Goal: Answer question/provide support: Share knowledge or assist other users

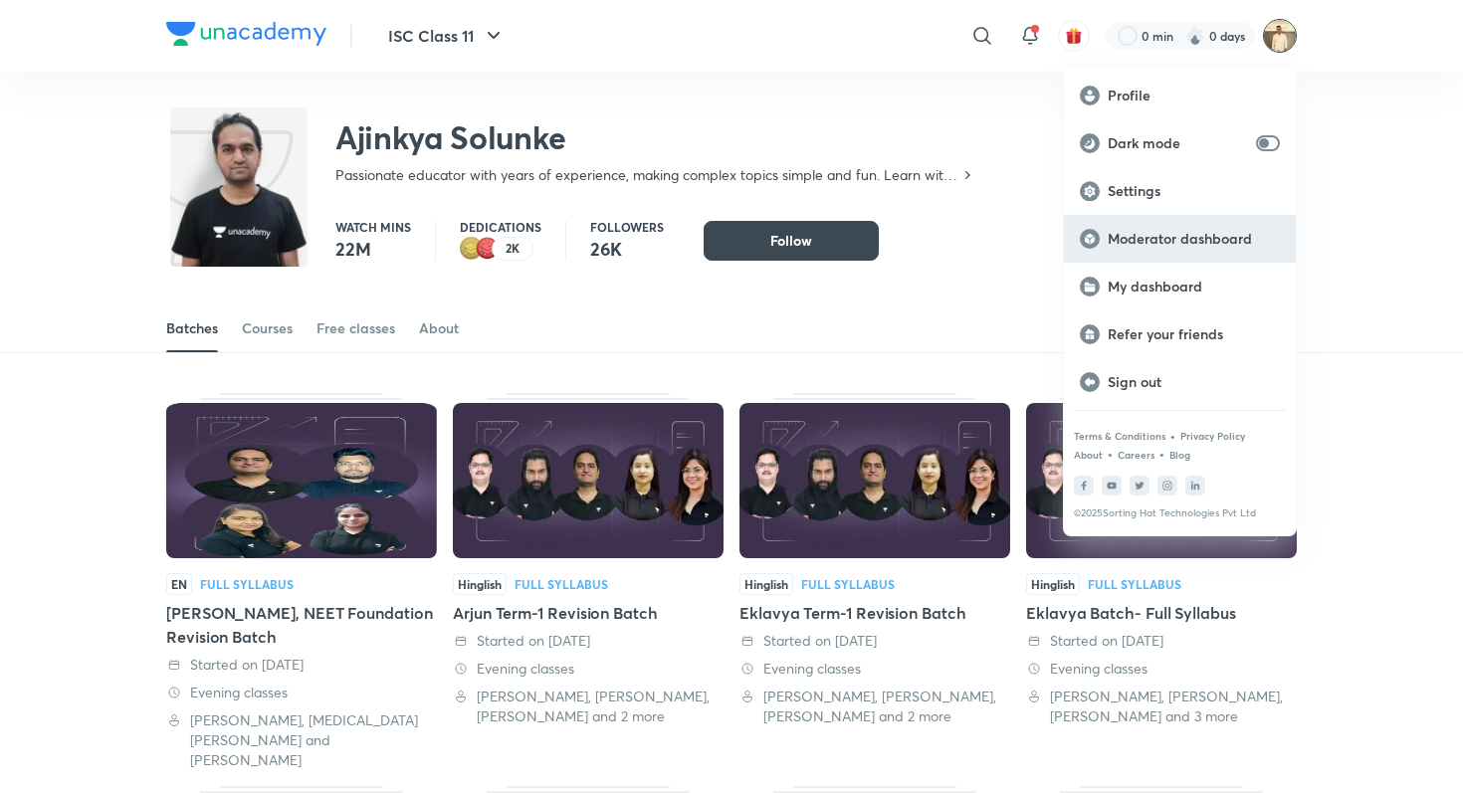
click at [1214, 232] on p "Moderator dashboard" at bounding box center [1194, 239] width 172 height 18
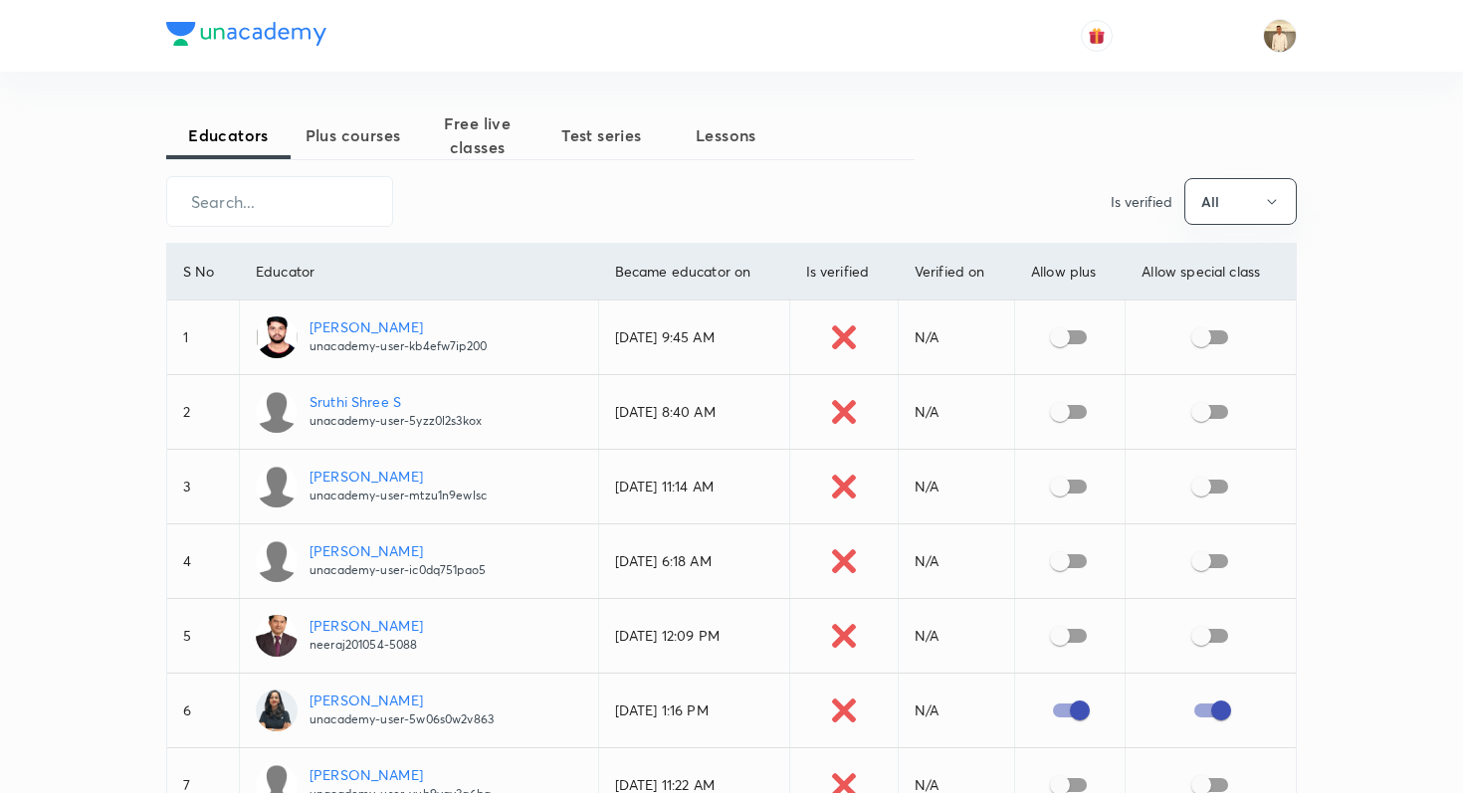
click at [355, 123] on span "Plus courses" at bounding box center [353, 135] width 124 height 24
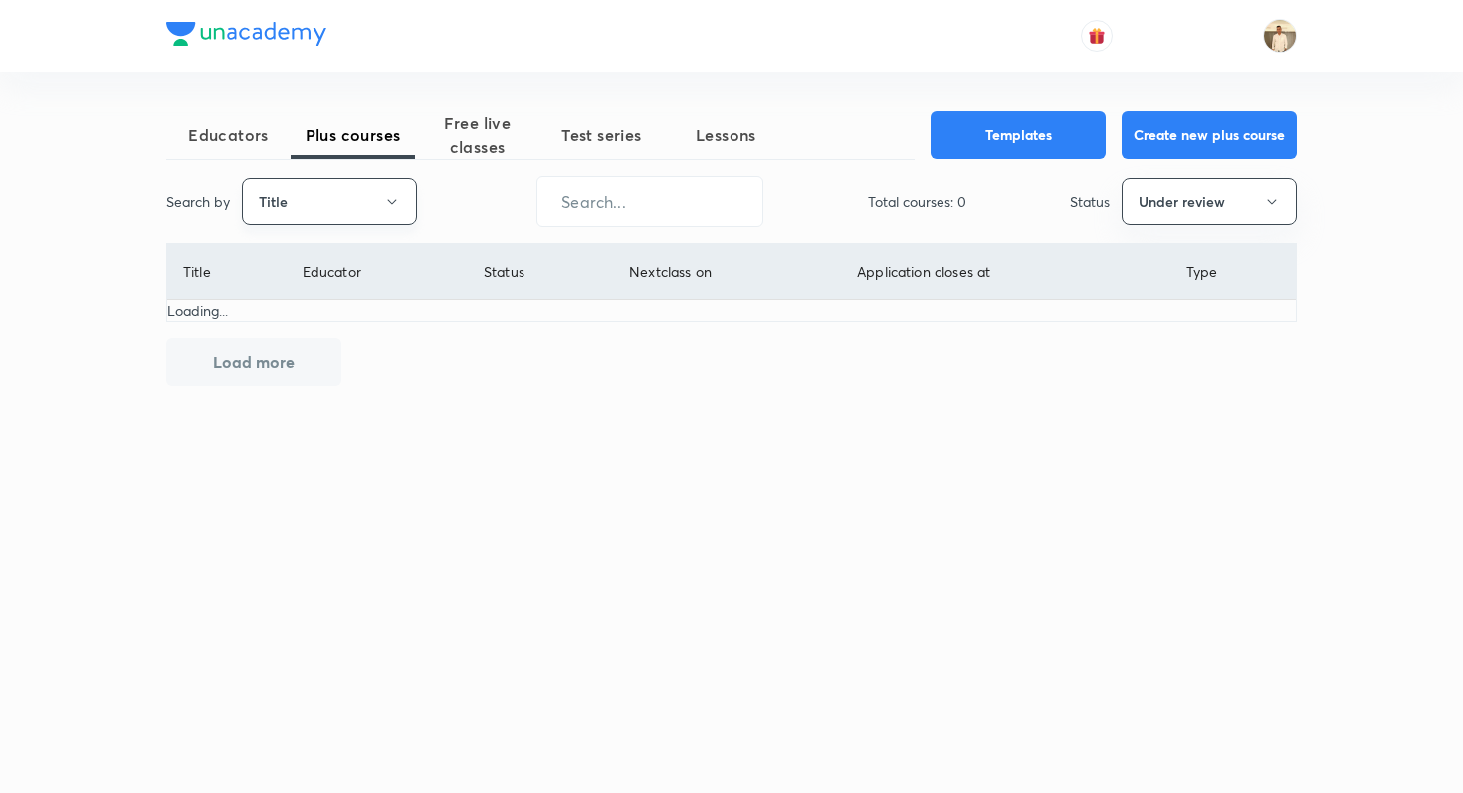
click at [319, 190] on button "Title" at bounding box center [329, 201] width 175 height 47
click at [312, 304] on span "Username" at bounding box center [329, 299] width 149 height 21
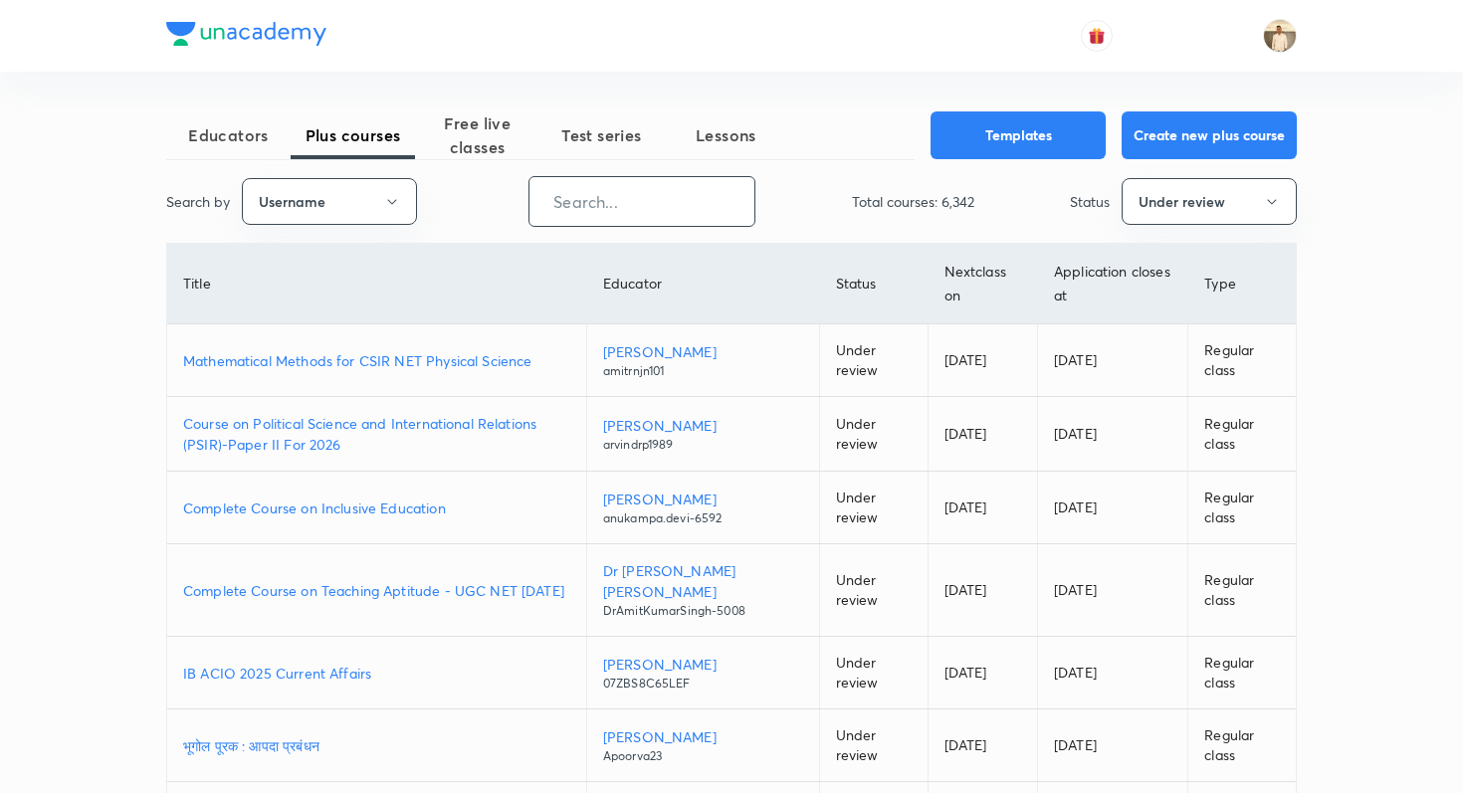
click at [593, 204] on input "text" at bounding box center [642, 201] width 225 height 51
paste input "nikitasahu597"
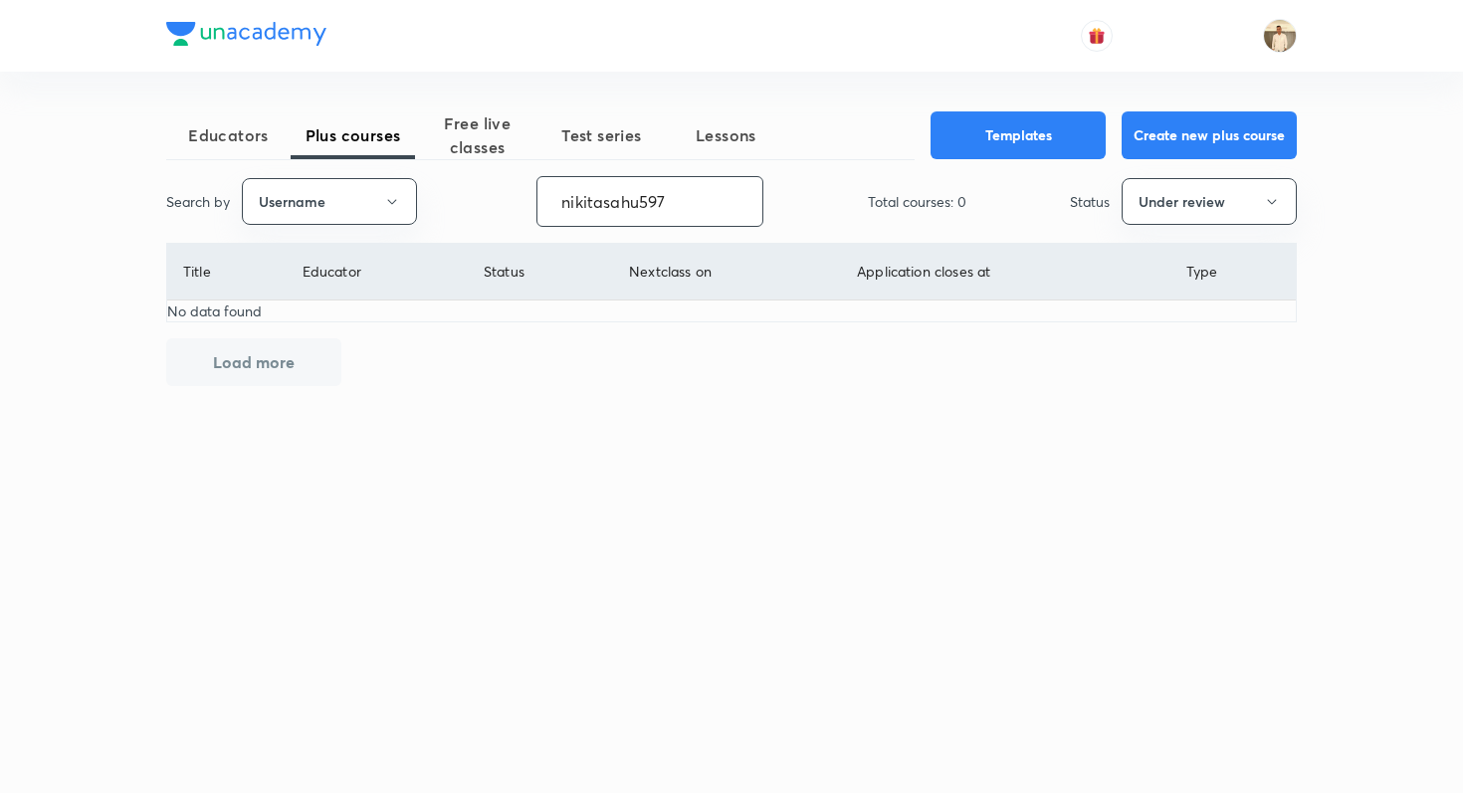
click at [696, 211] on input "nikitasahu597" at bounding box center [649, 201] width 225 height 51
paste input "unacademy-user-NYV3YY411VQE"
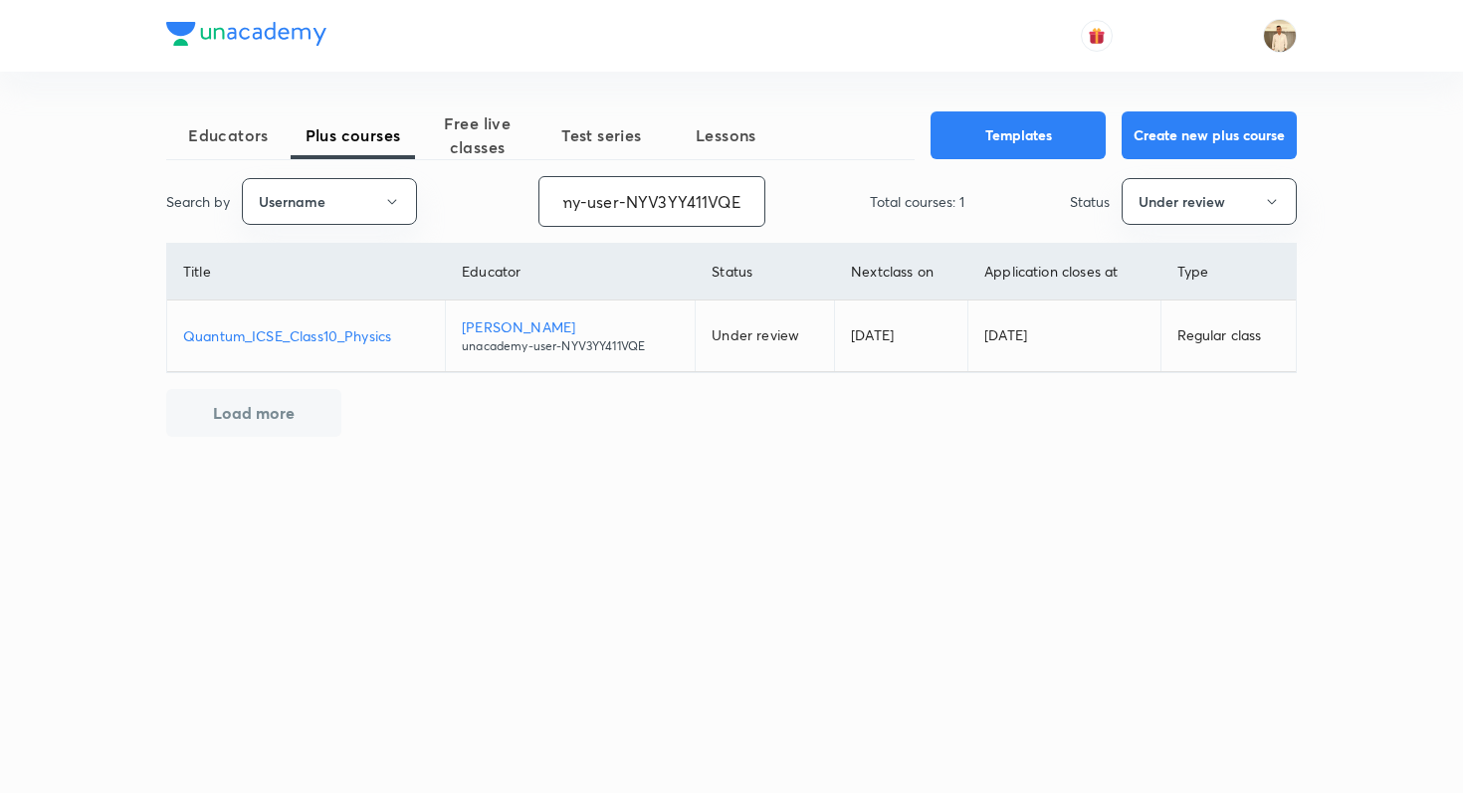
click at [407, 338] on p "Quantum_ICSE_Class10_Physics" at bounding box center [306, 335] width 246 height 21
click at [620, 181] on input "unacademy-user-NYV3YY411VQE" at bounding box center [651, 201] width 225 height 51
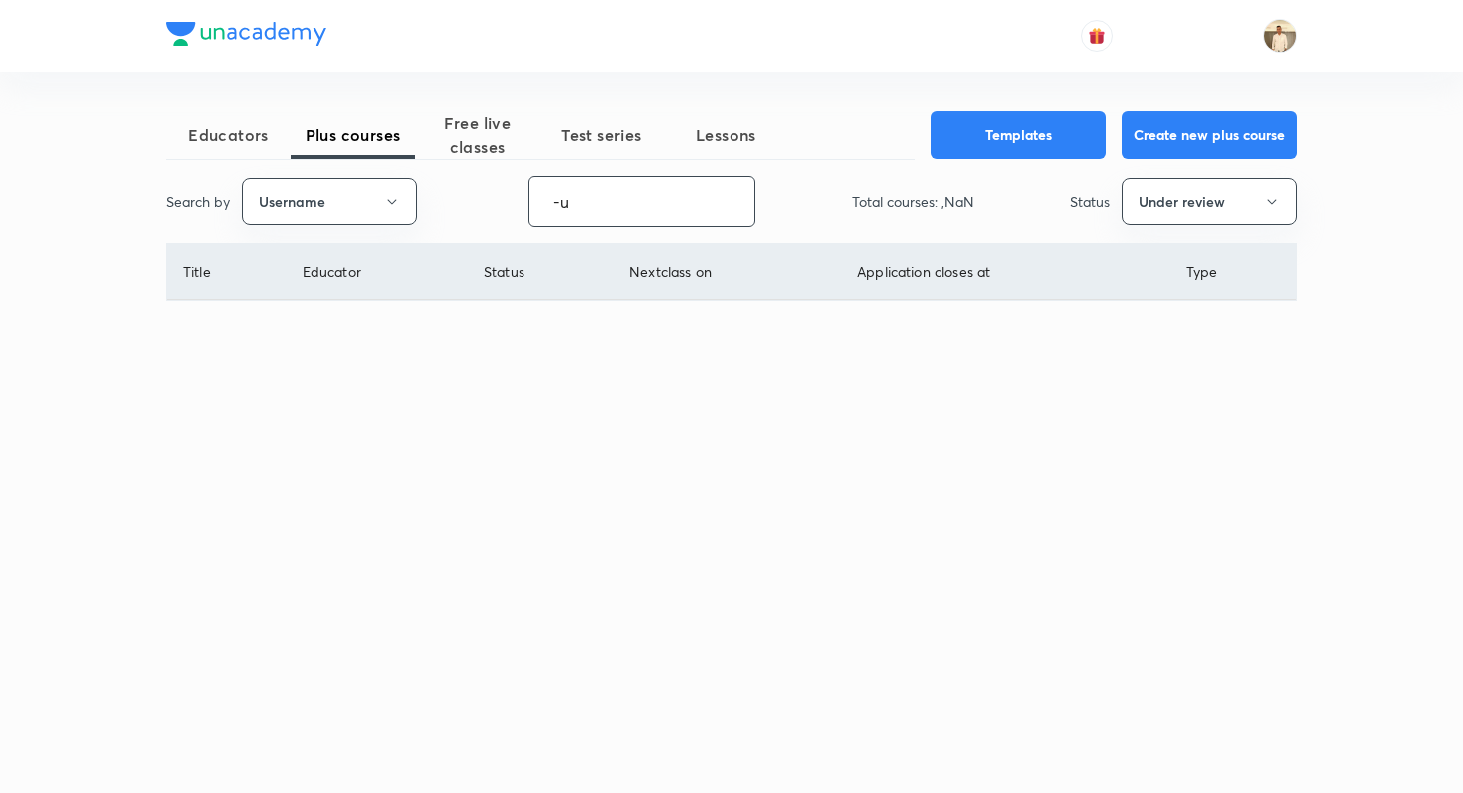
type input "-"
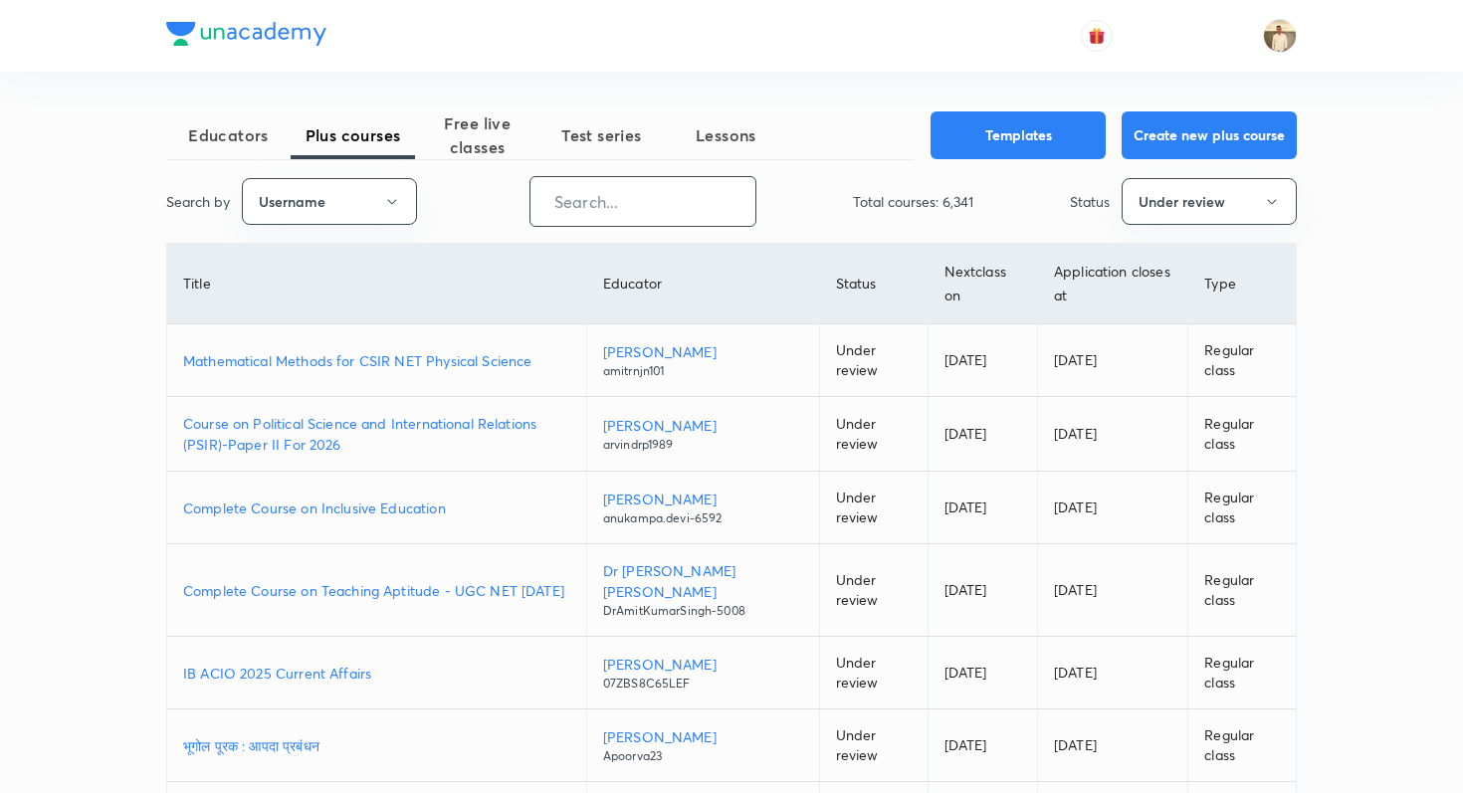
paste input "nikitasahu597"
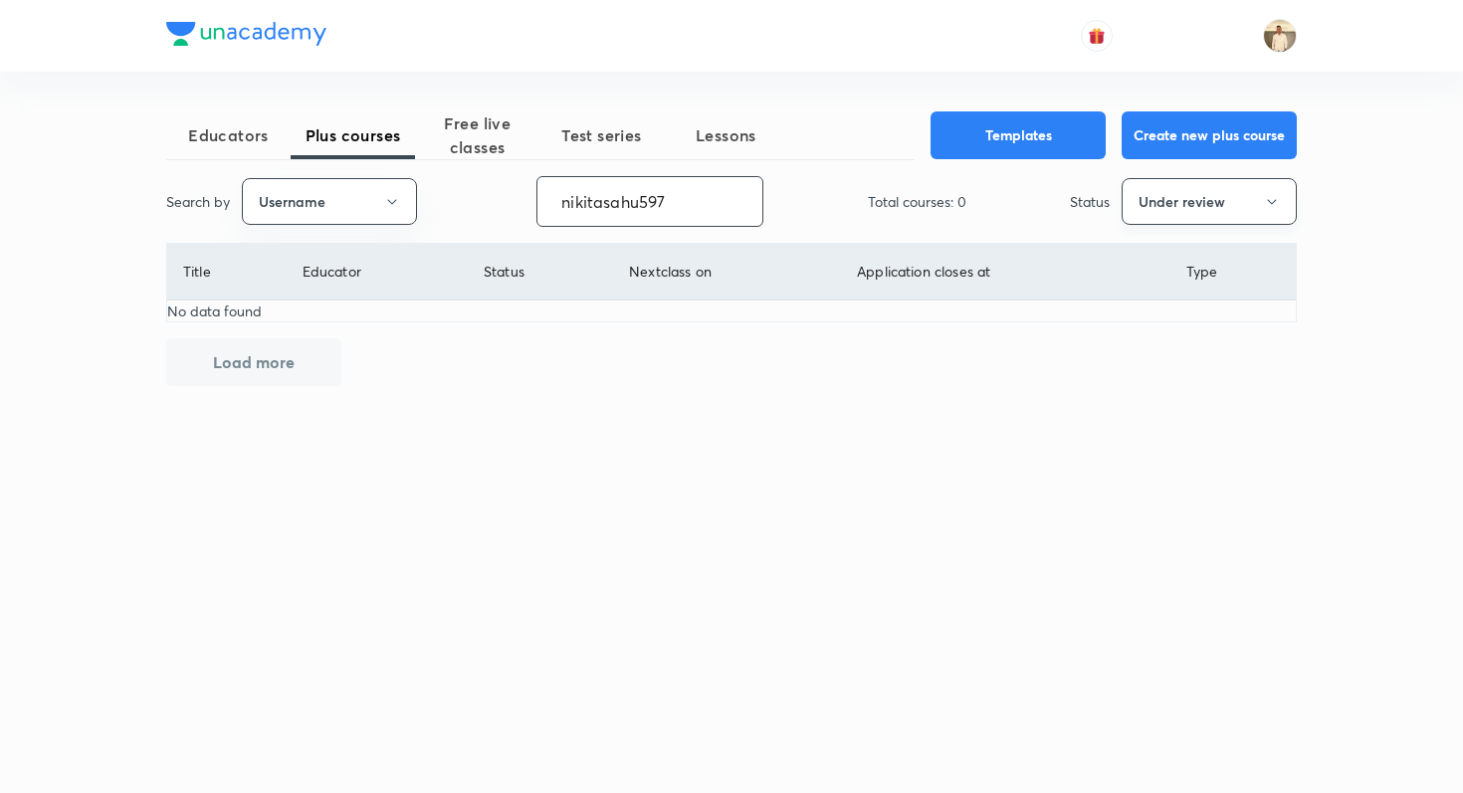
type input "nikitasahu597"
click at [1219, 193] on button "Under review" at bounding box center [1209, 201] width 175 height 47
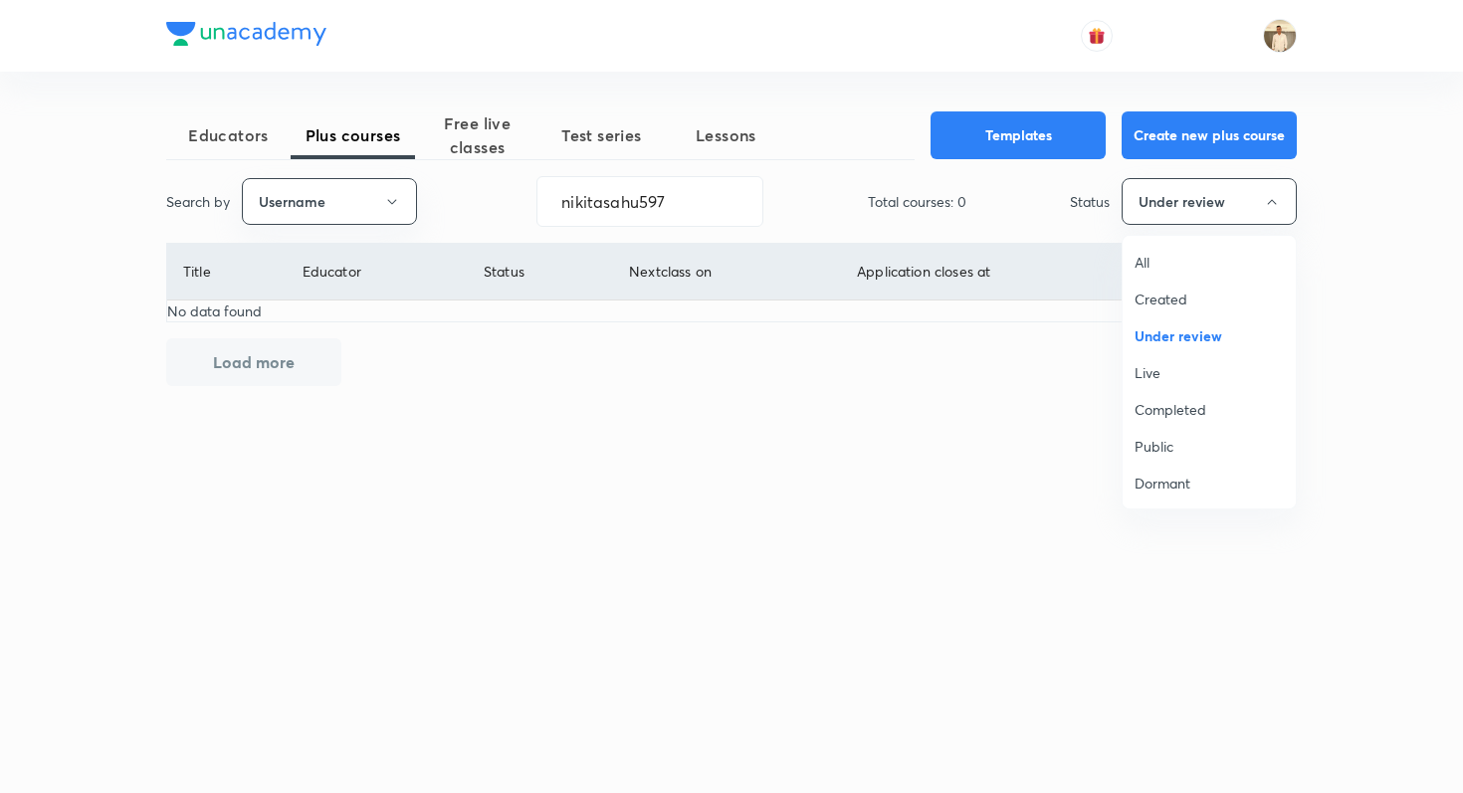
click at [1181, 302] on span "Created" at bounding box center [1209, 299] width 149 height 21
click at [1253, 210] on button "Created" at bounding box center [1209, 201] width 175 height 47
click at [1177, 484] on span "Dormant" at bounding box center [1209, 483] width 149 height 21
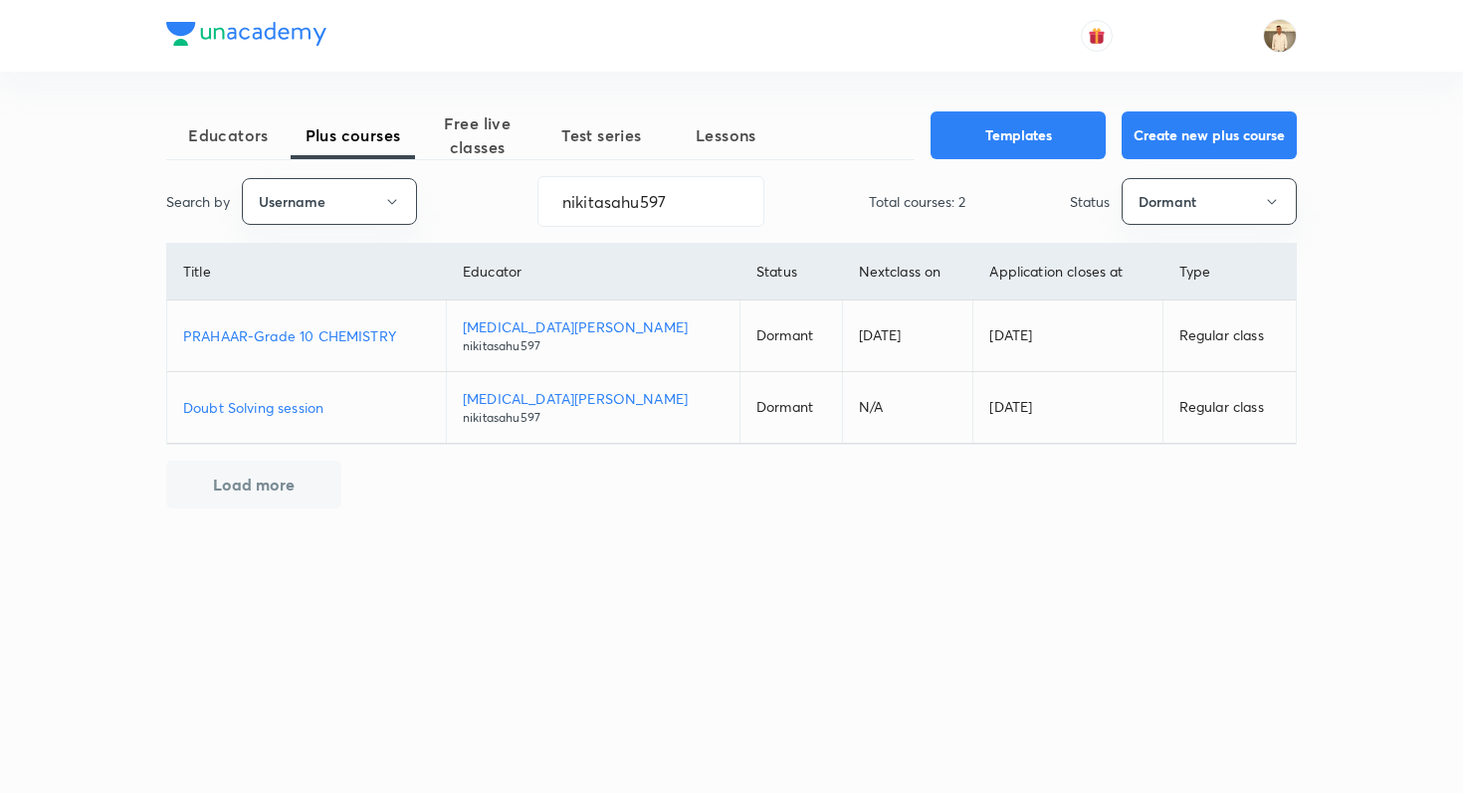
click at [341, 340] on p "PRAHAAR-Grade 10 CHEMISTRY" at bounding box center [306, 335] width 247 height 21
click at [1168, 194] on button "Dormant" at bounding box center [1209, 201] width 175 height 47
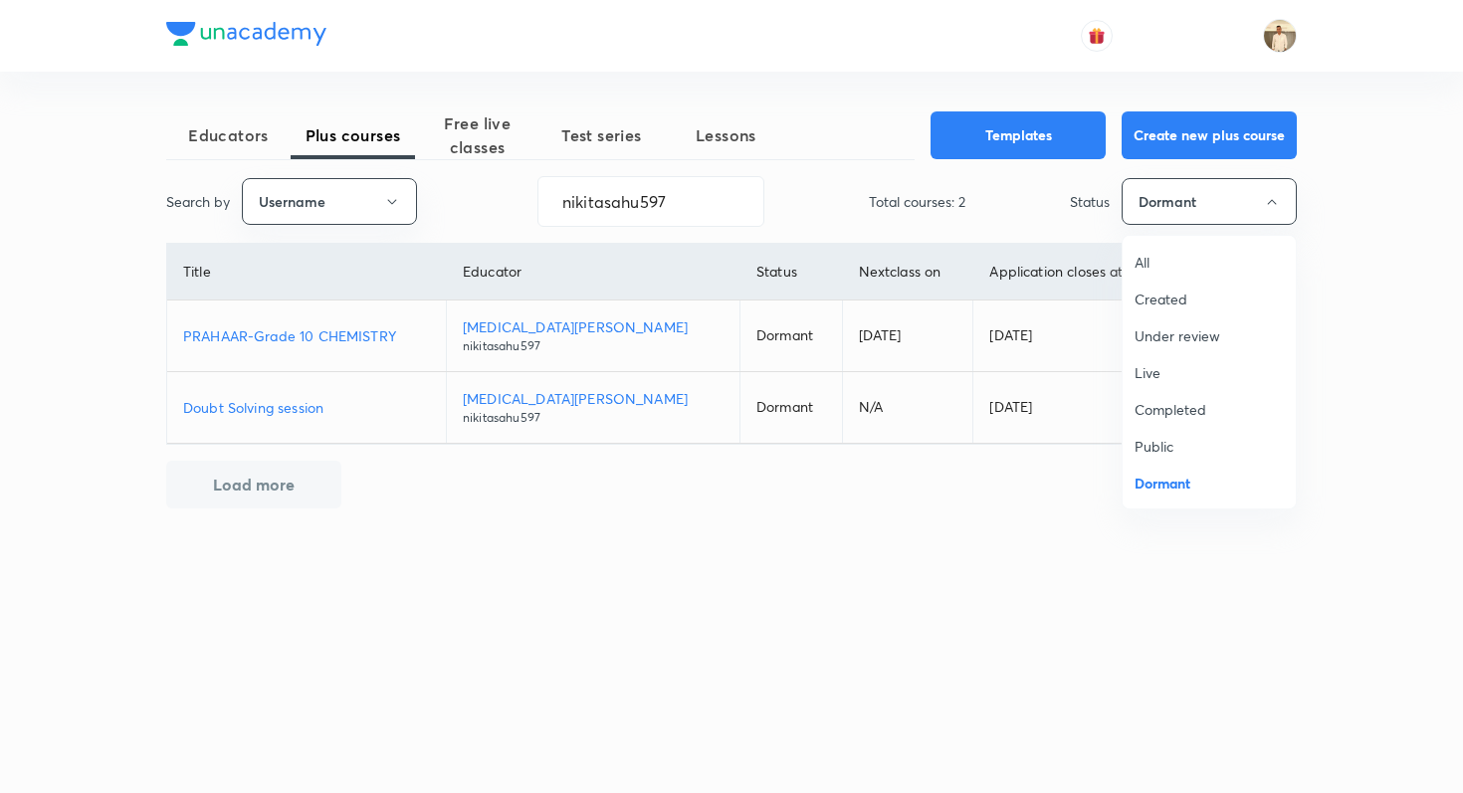
click at [1172, 255] on span "All" at bounding box center [1209, 262] width 149 height 21
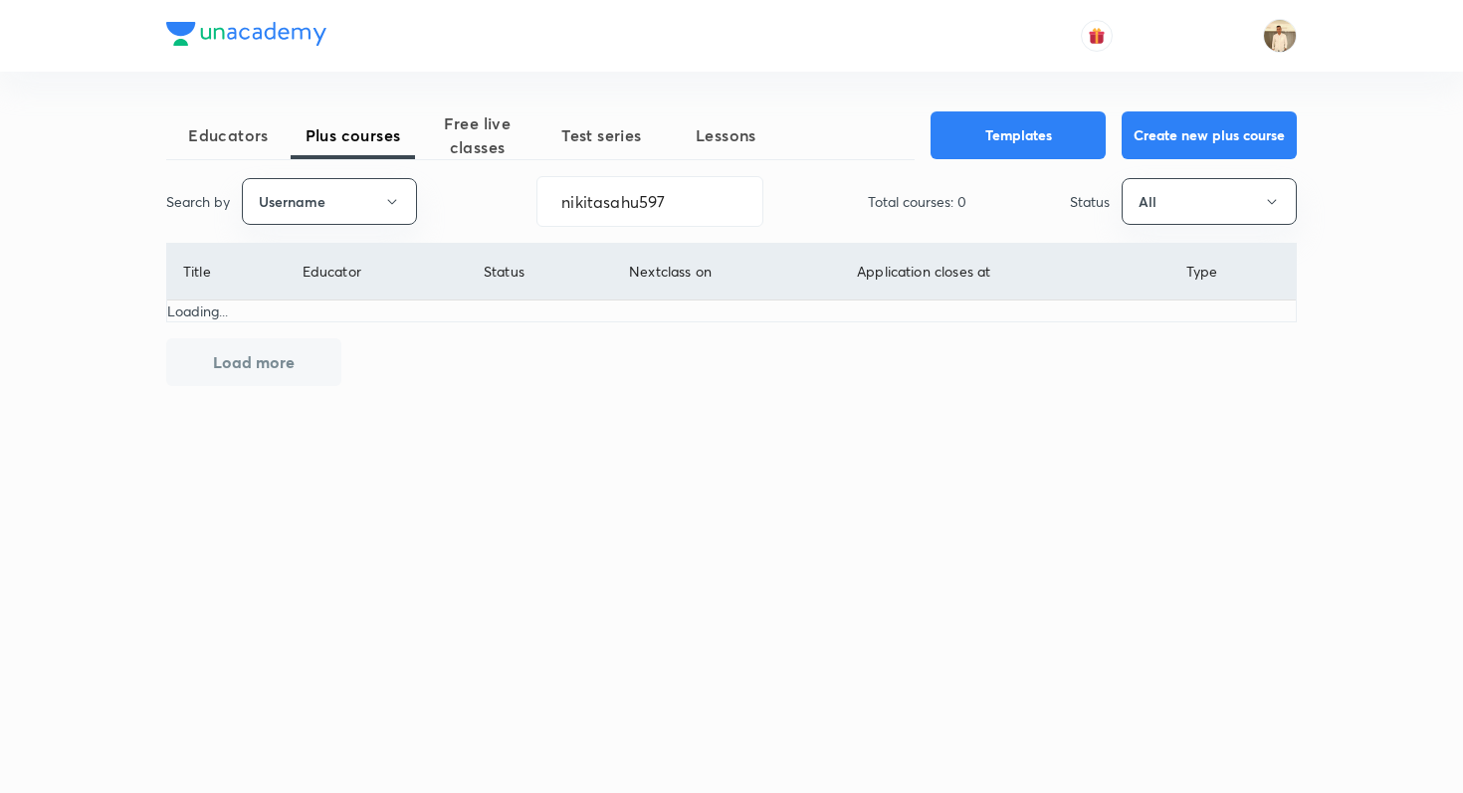
click at [690, 358] on div "Educators Plus courses Free live classes Test series Lessons Templates Create n…" at bounding box center [731, 296] width 1131 height 371
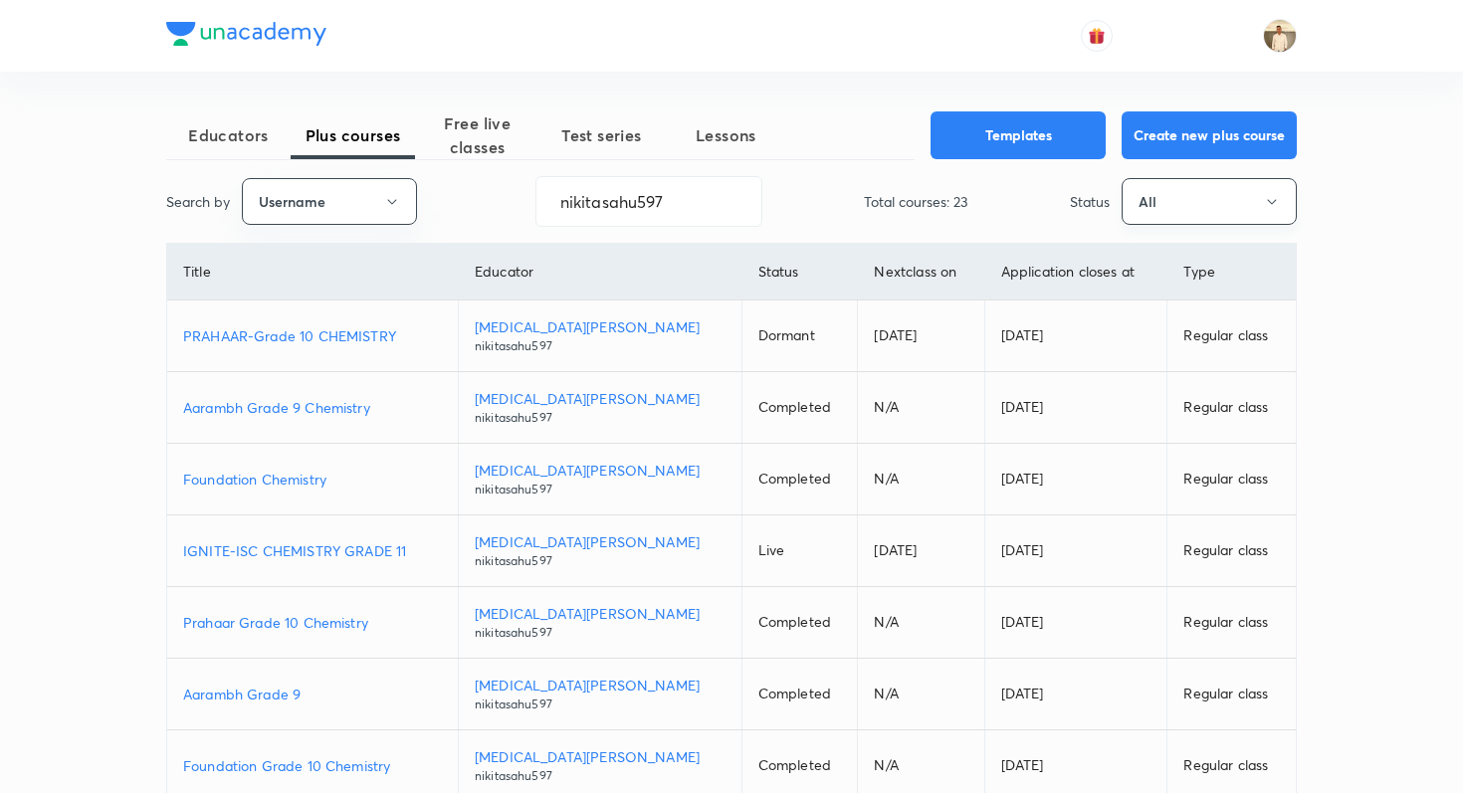
click at [1169, 195] on button "All" at bounding box center [1209, 201] width 175 height 47
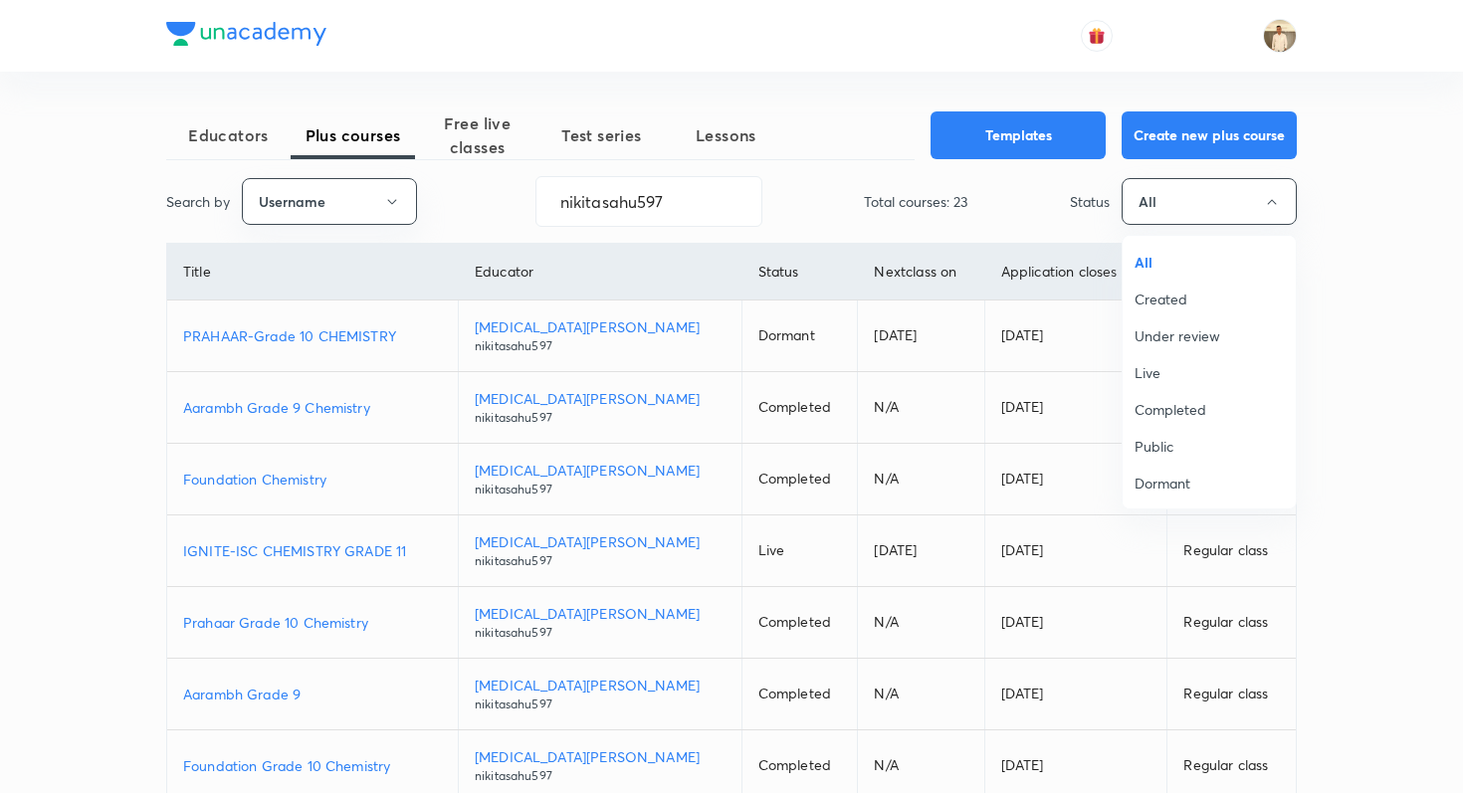
click at [1196, 330] on span "Under review" at bounding box center [1209, 335] width 149 height 21
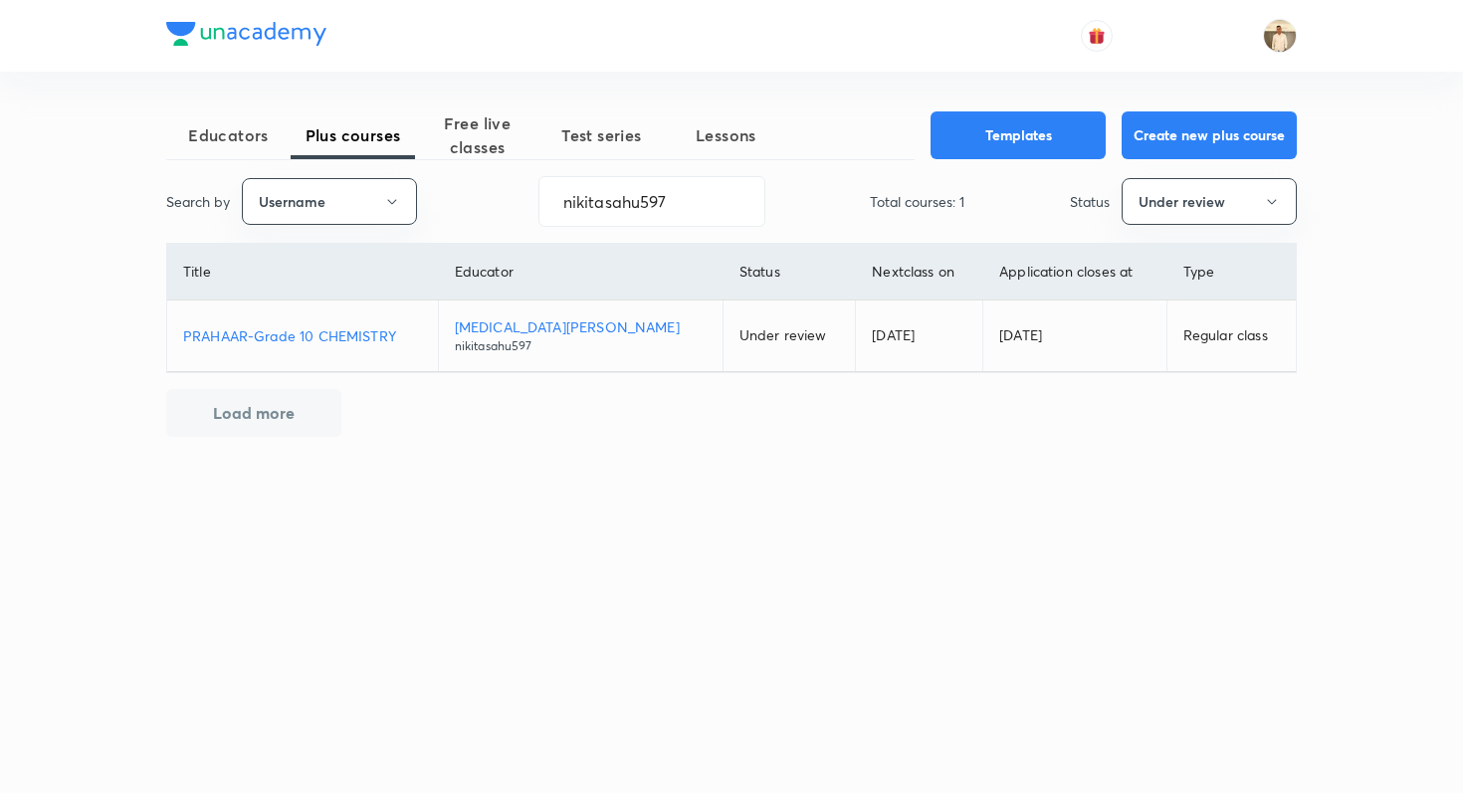
click at [238, 346] on td "PRAHAAR-Grade 10 CHEMISTRY" at bounding box center [302, 337] width 271 height 72
click at [238, 344] on p "PRAHAAR-Grade 10 CHEMISTRY" at bounding box center [302, 335] width 239 height 21
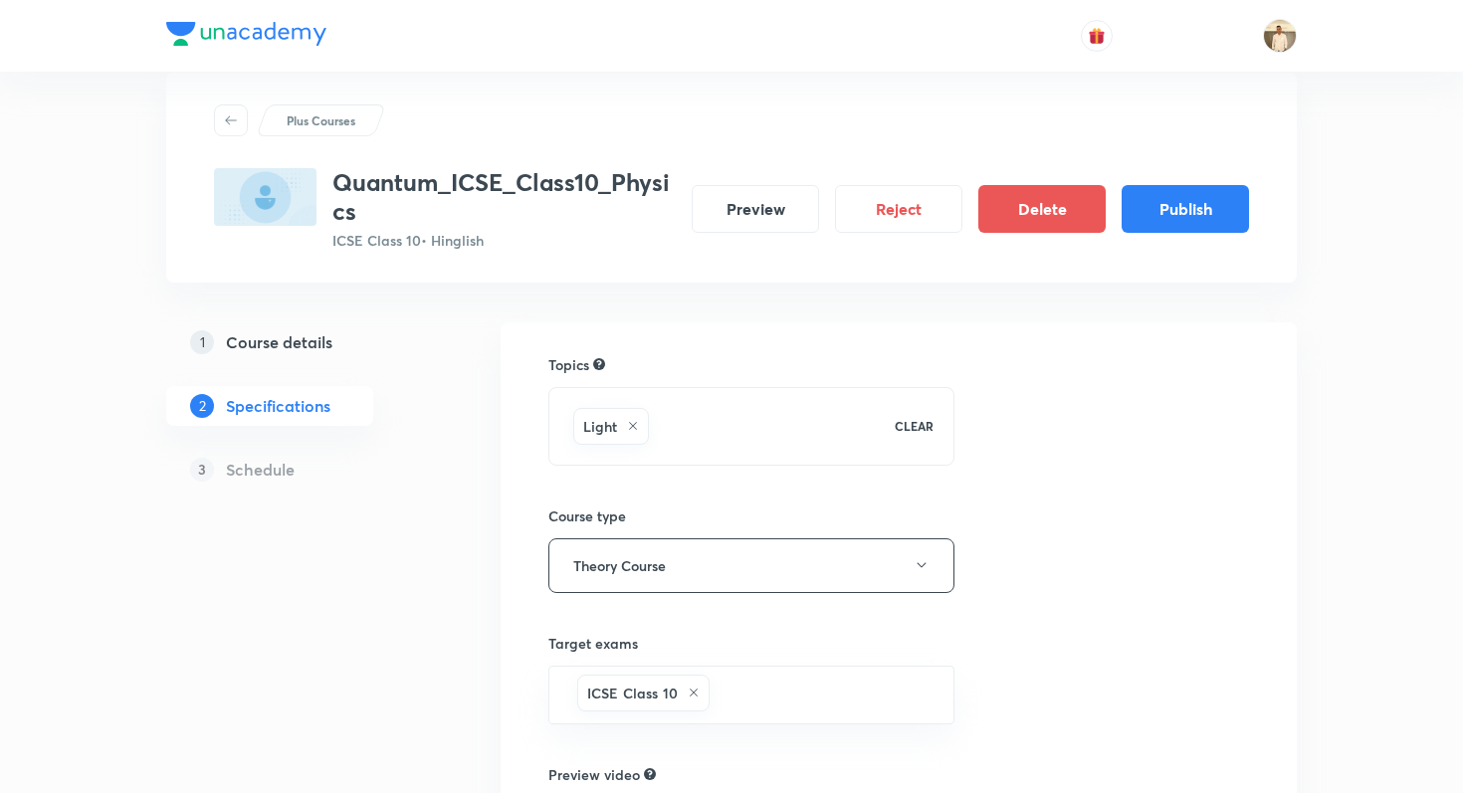
scroll to position [41, 0]
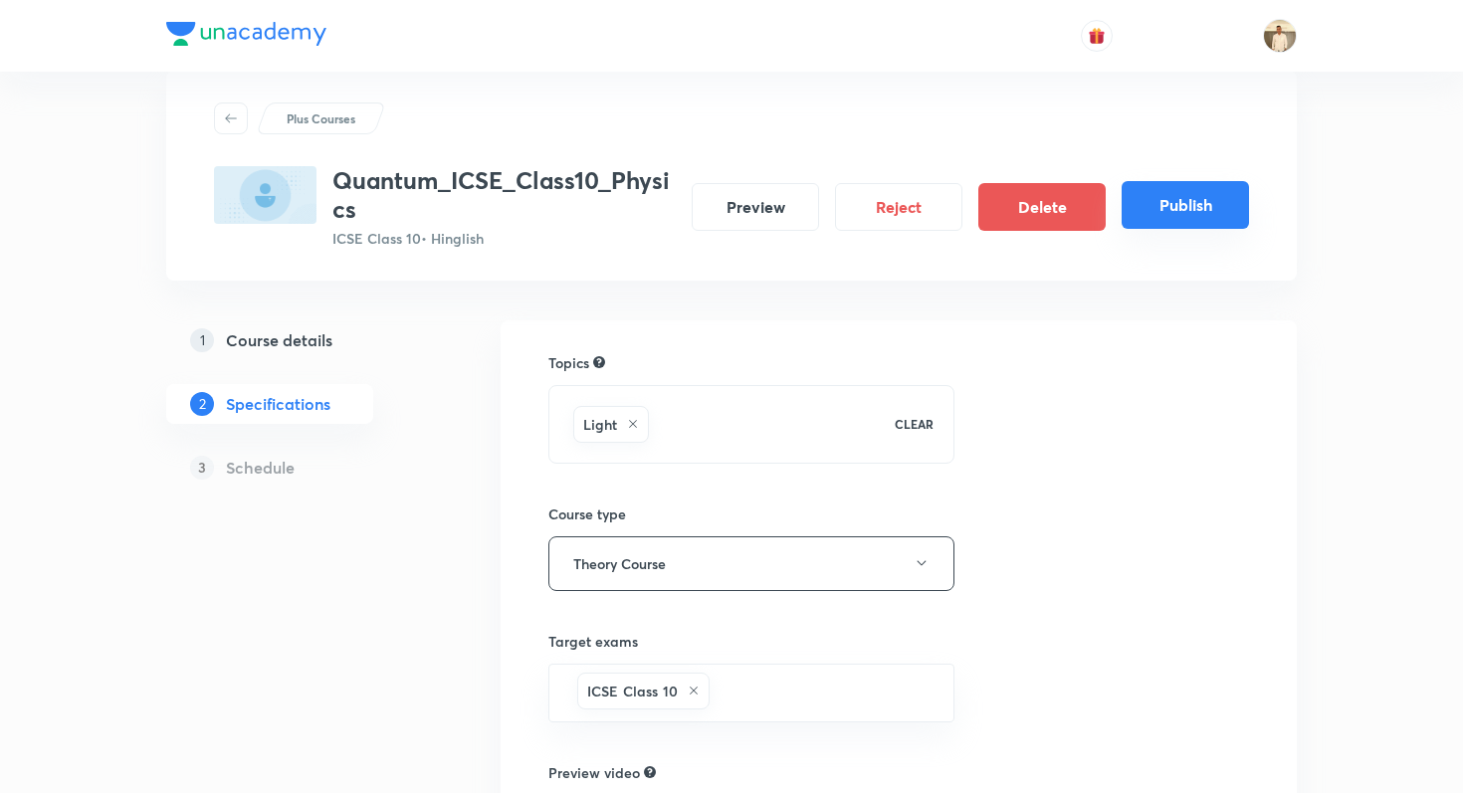
click at [1166, 215] on button "Publish" at bounding box center [1185, 205] width 127 height 48
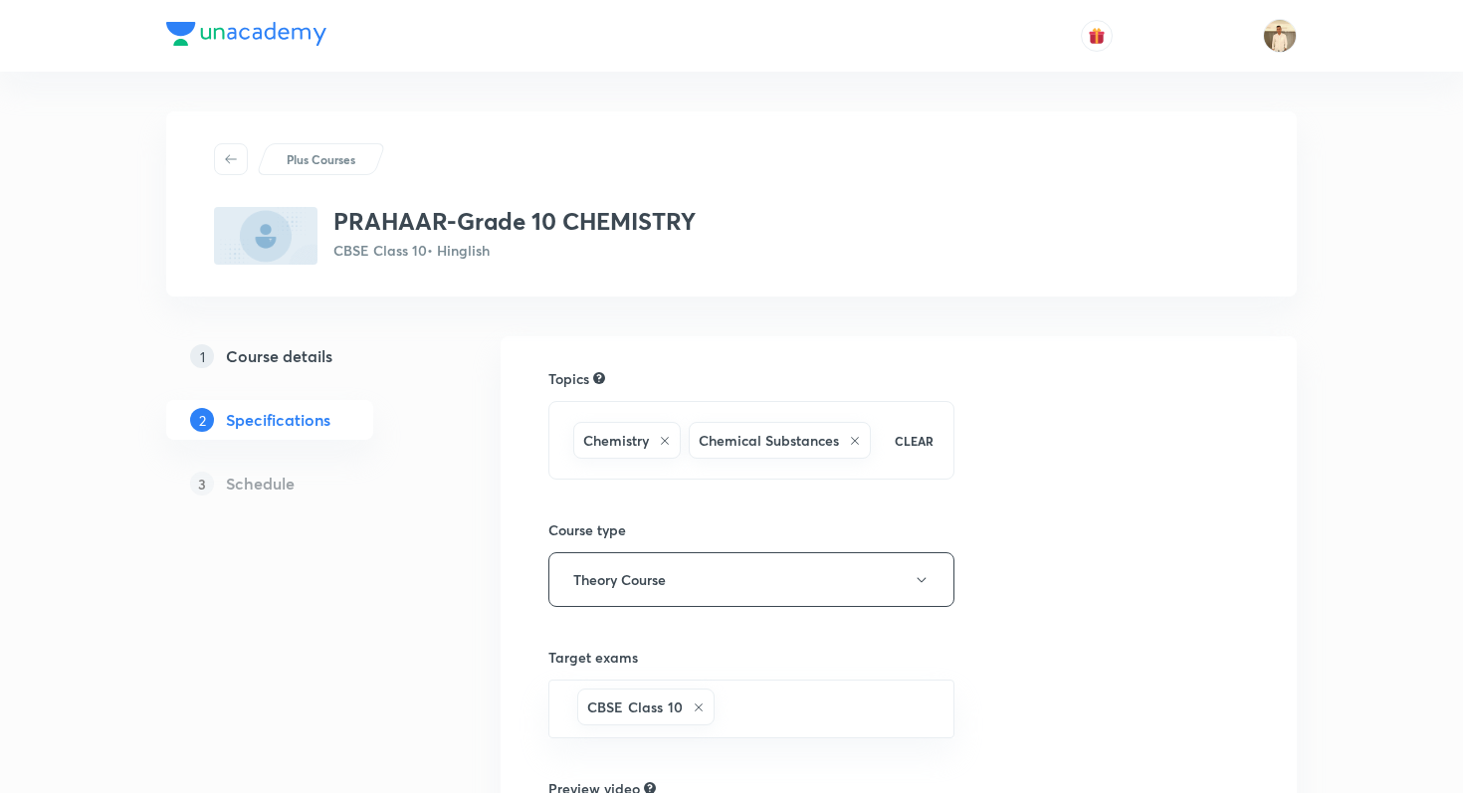
click at [1160, 234] on div "PRAHAAR-Grade 10 CHEMISTRY CBSE Class 10 • Hinglish" at bounding box center [731, 236] width 1035 height 58
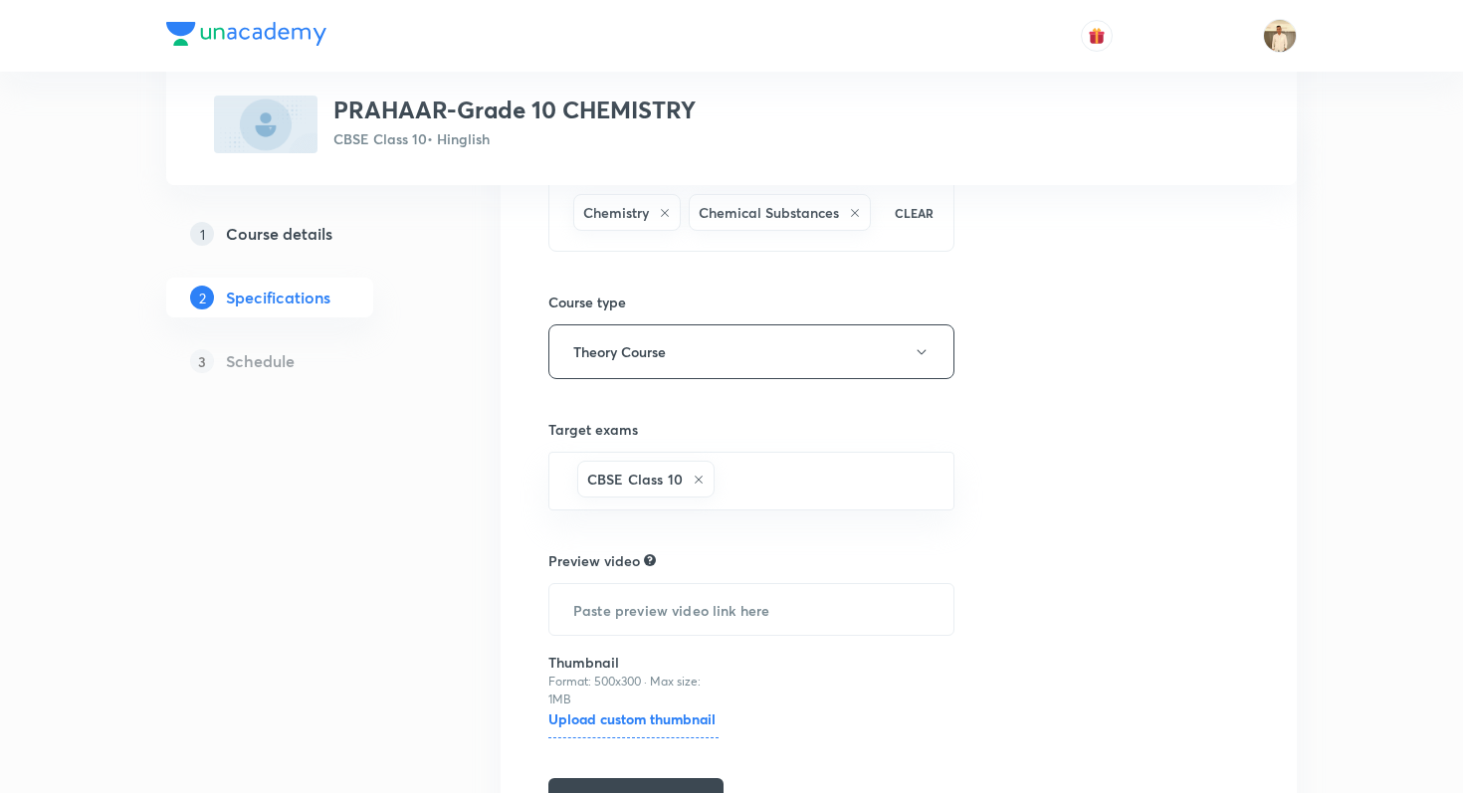
scroll to position [356, 0]
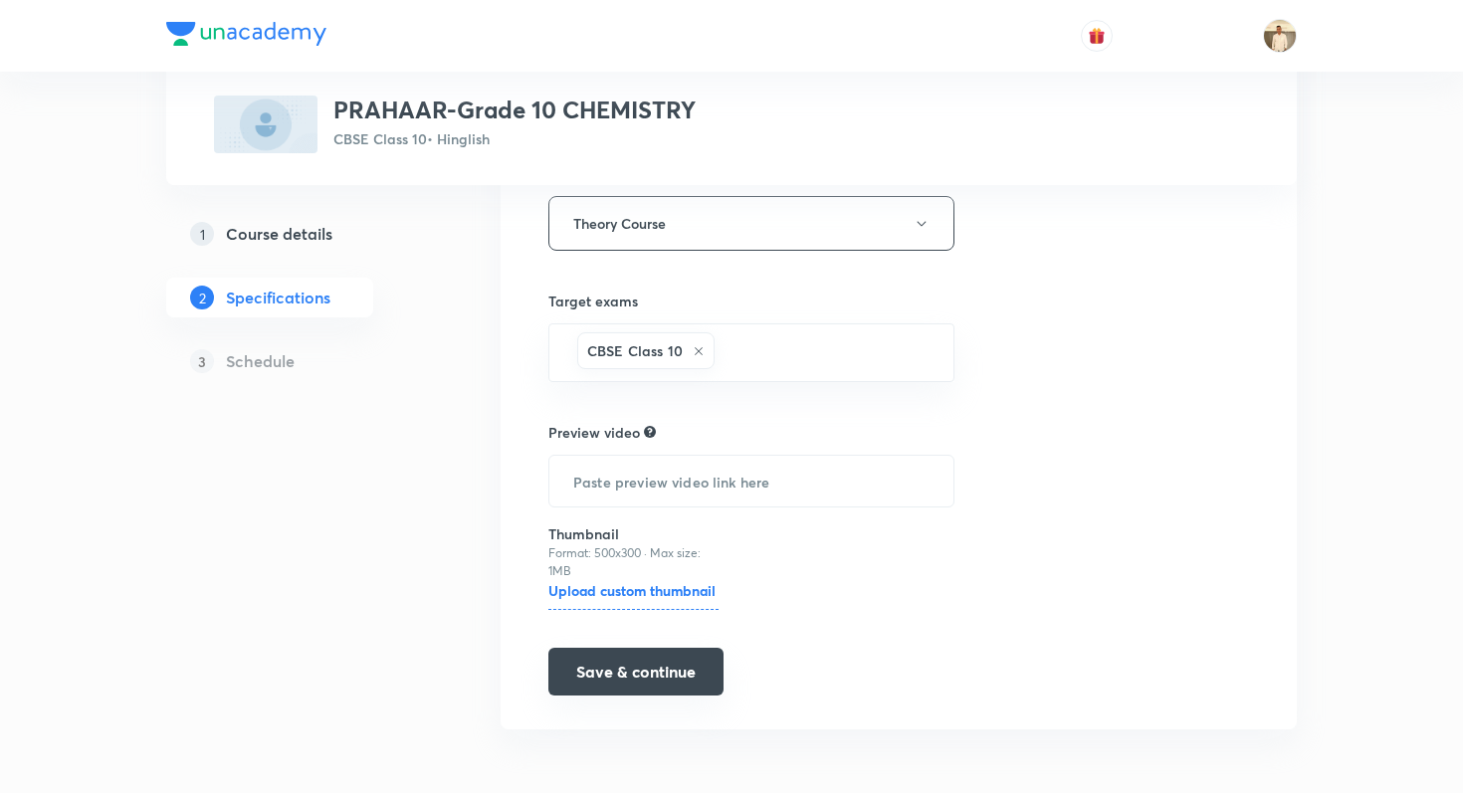
click at [664, 671] on button "Save & continue" at bounding box center [635, 672] width 175 height 48
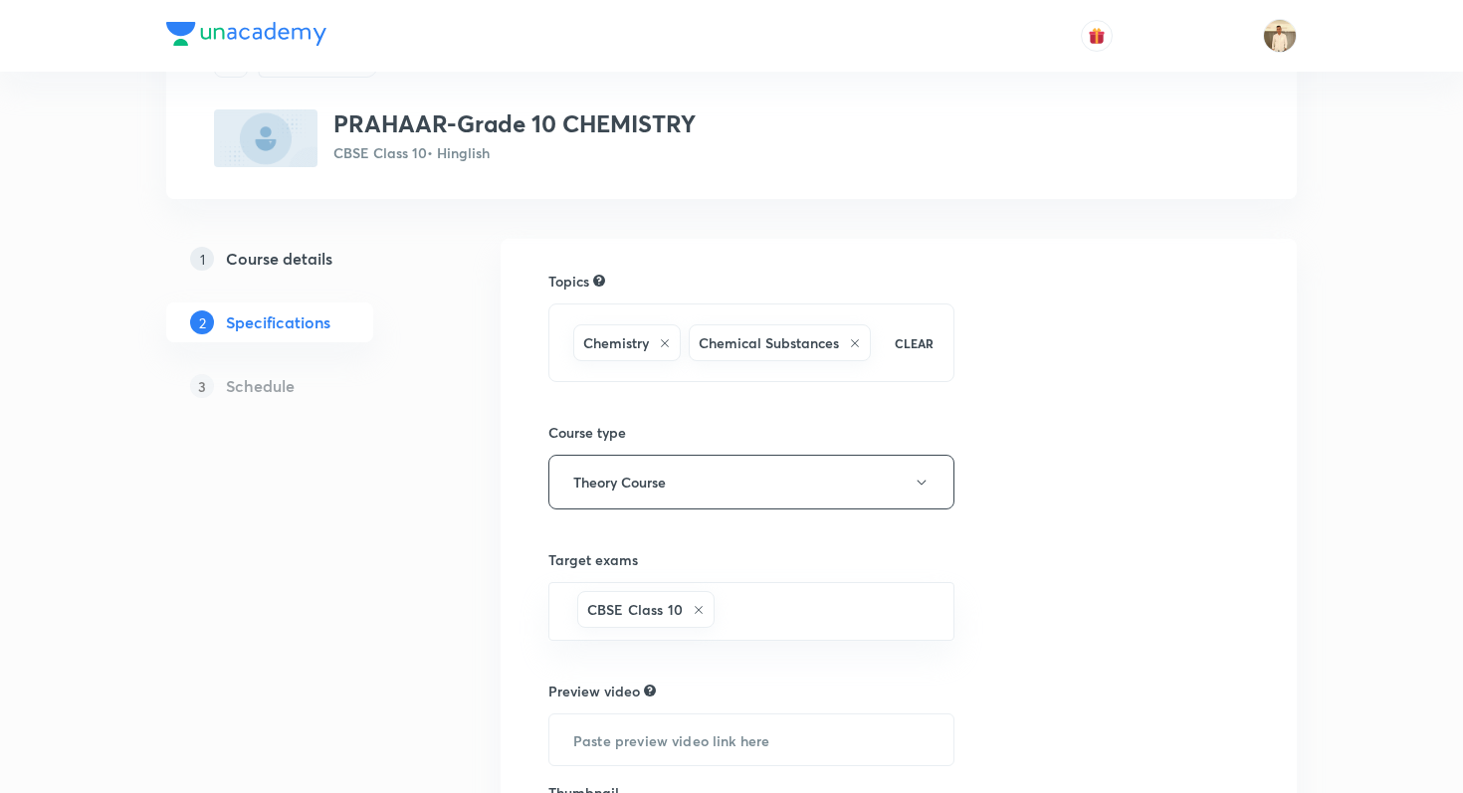
scroll to position [0, 0]
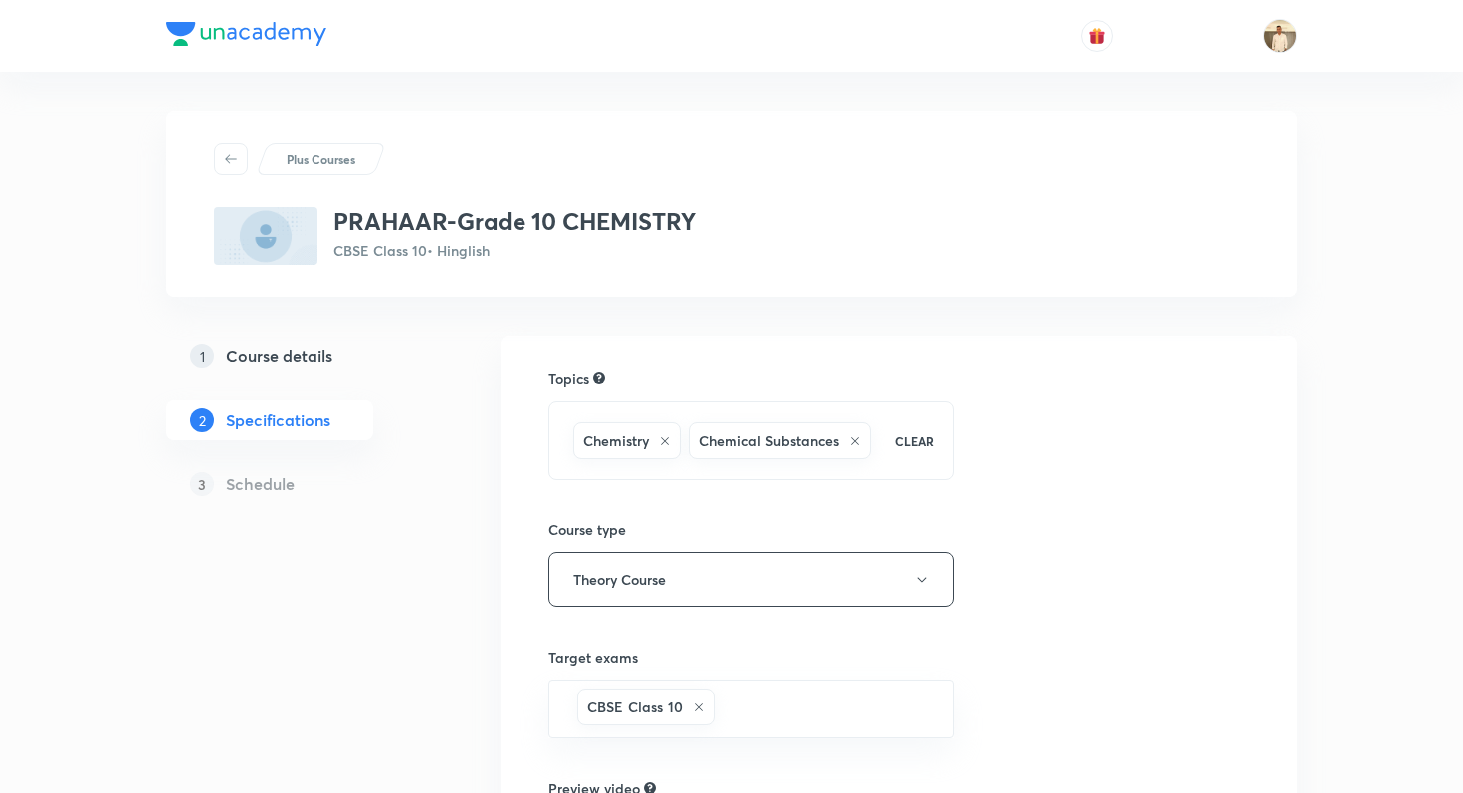
click at [1231, 257] on div "PRAHAAR-Grade 10 CHEMISTRY CBSE Class 10 • Hinglish" at bounding box center [731, 236] width 1035 height 58
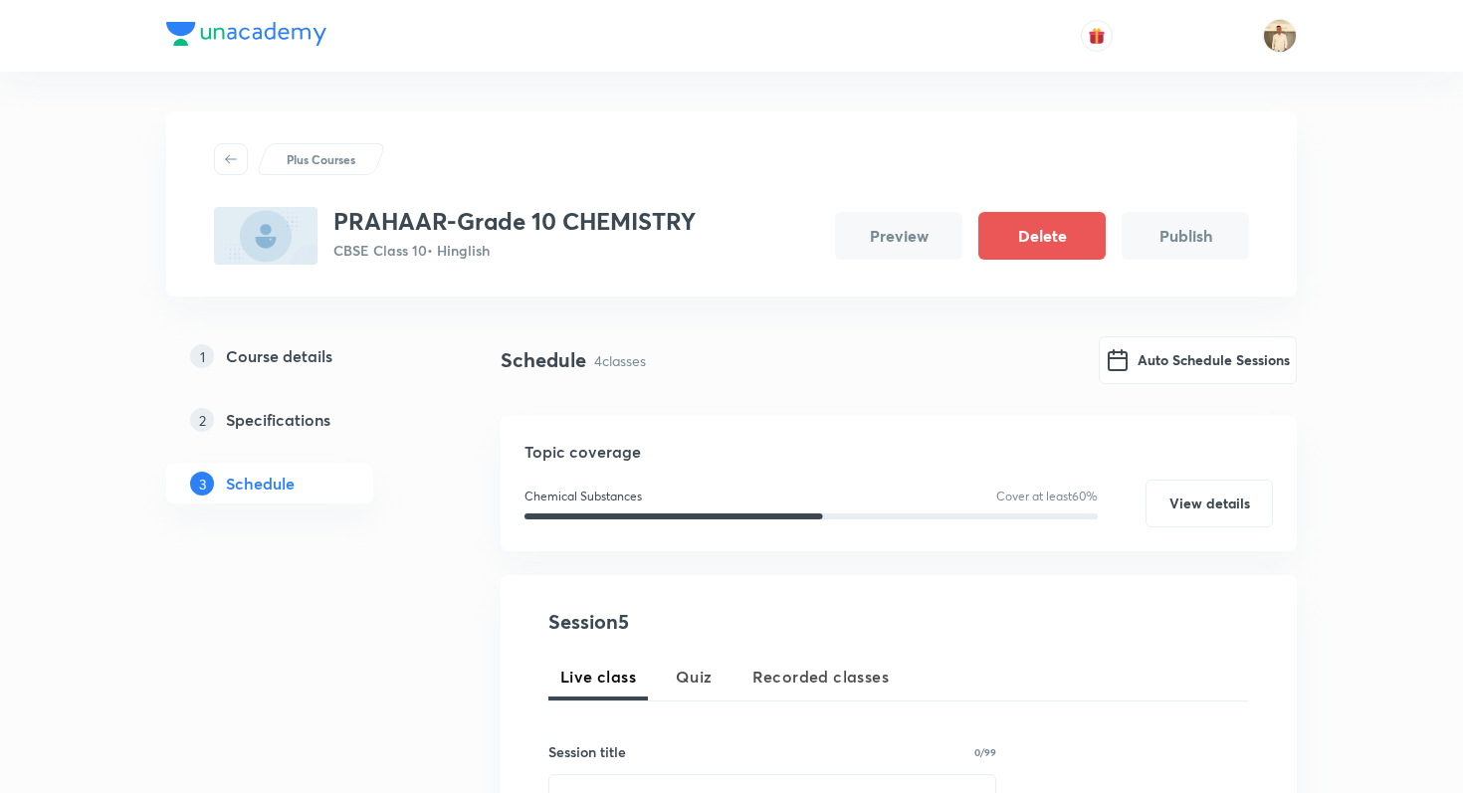
click at [1229, 226] on button "Publish" at bounding box center [1185, 236] width 127 height 48
click at [1199, 231] on button "Publish" at bounding box center [1185, 236] width 127 height 48
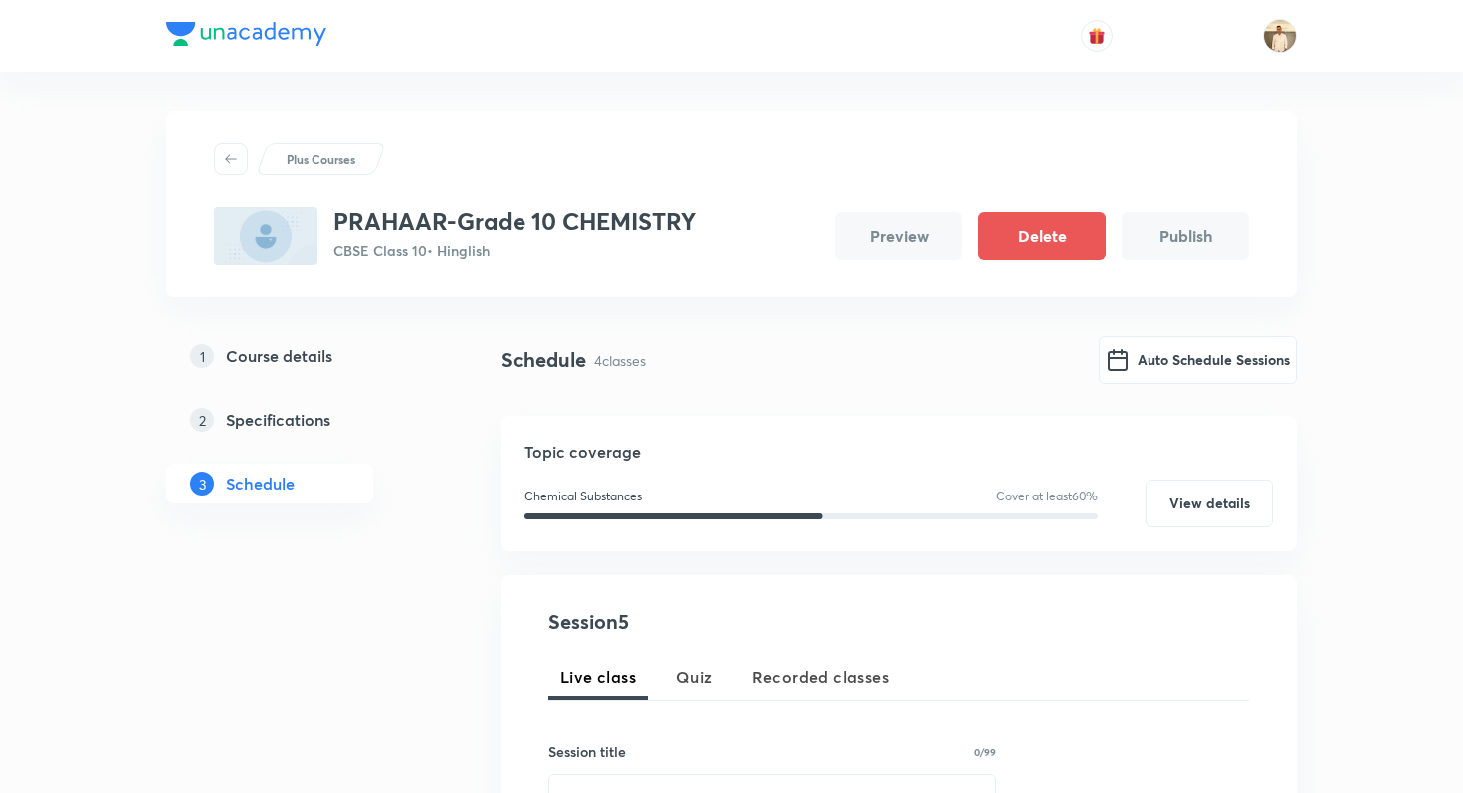
click at [1199, 231] on button "Publish" at bounding box center [1185, 236] width 127 height 48
click at [1202, 360] on button "Auto Schedule Sessions" at bounding box center [1198, 358] width 198 height 48
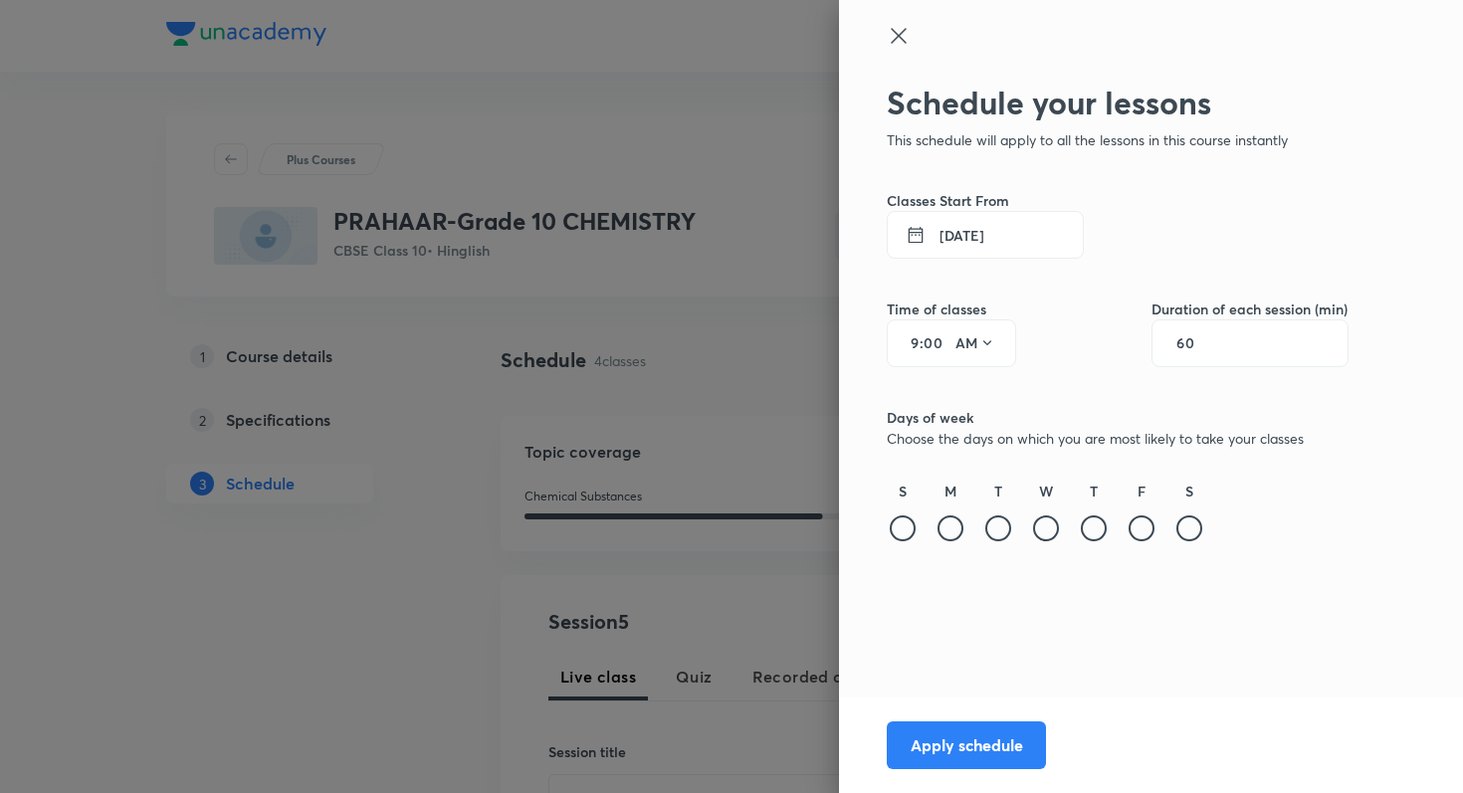
click at [896, 39] on icon at bounding box center [898, 35] width 15 height 15
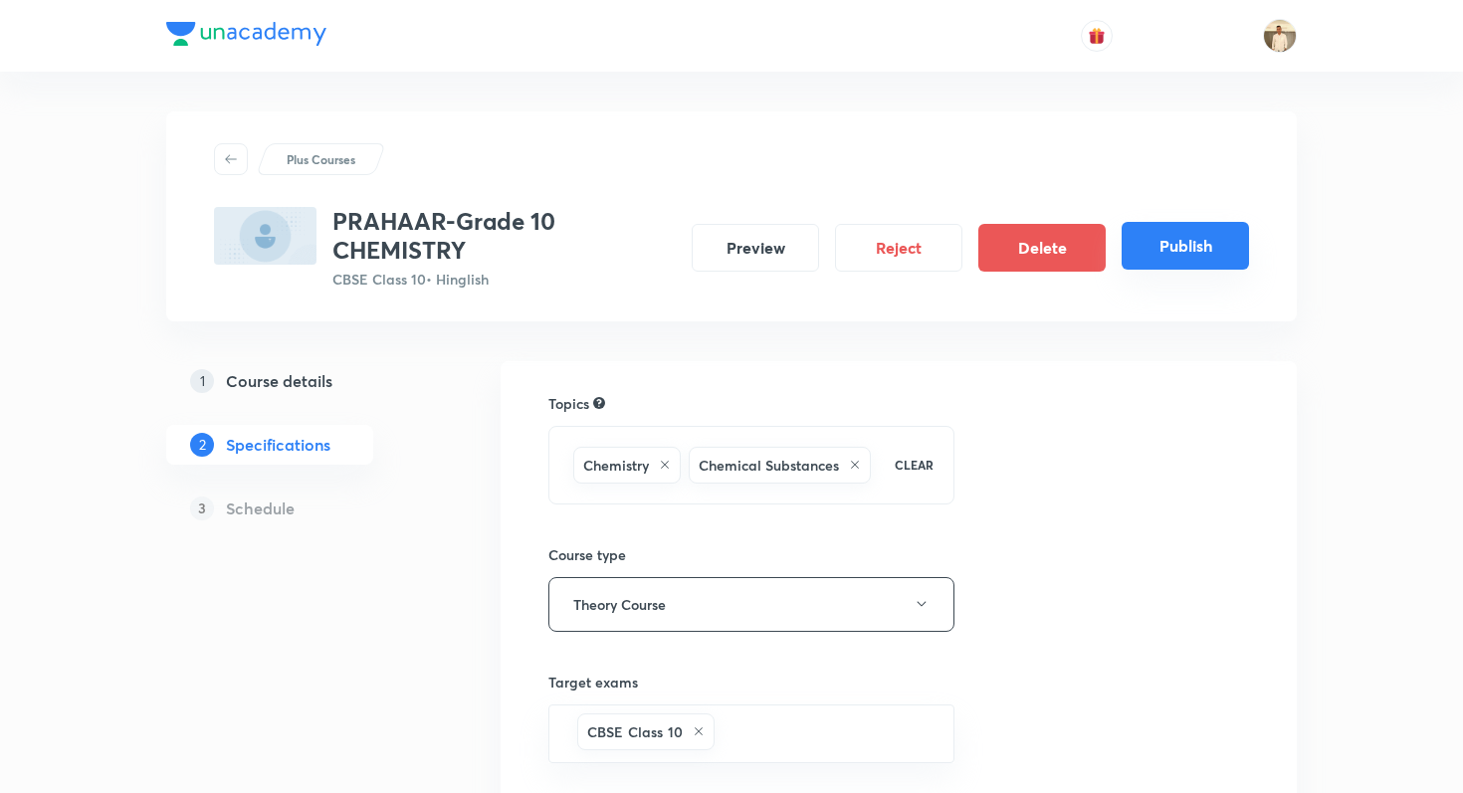
click at [1181, 242] on button "Publish" at bounding box center [1185, 246] width 127 height 48
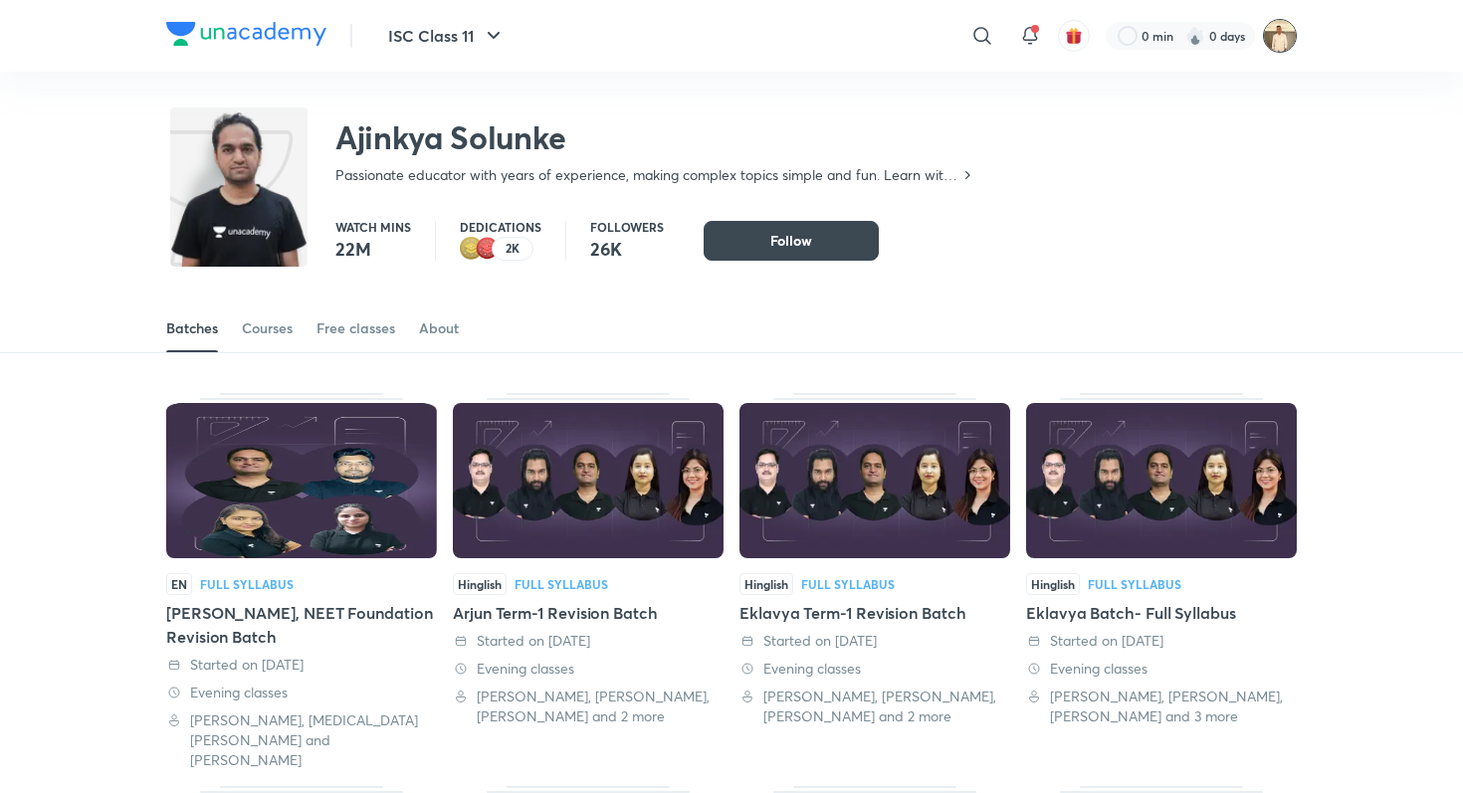
click at [1279, 43] on img at bounding box center [1280, 36] width 34 height 34
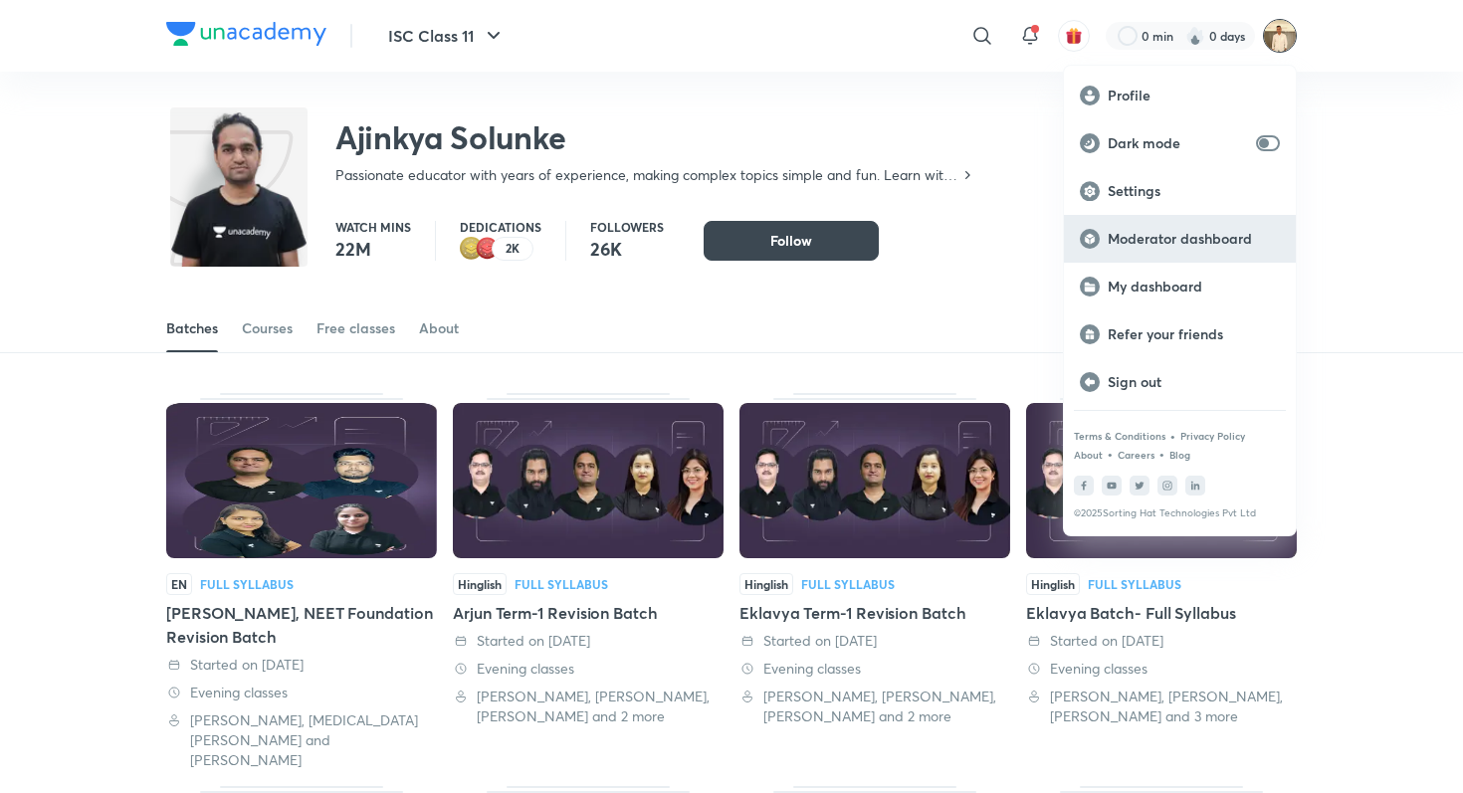
click at [1222, 238] on p "Moderator dashboard" at bounding box center [1194, 239] width 172 height 18
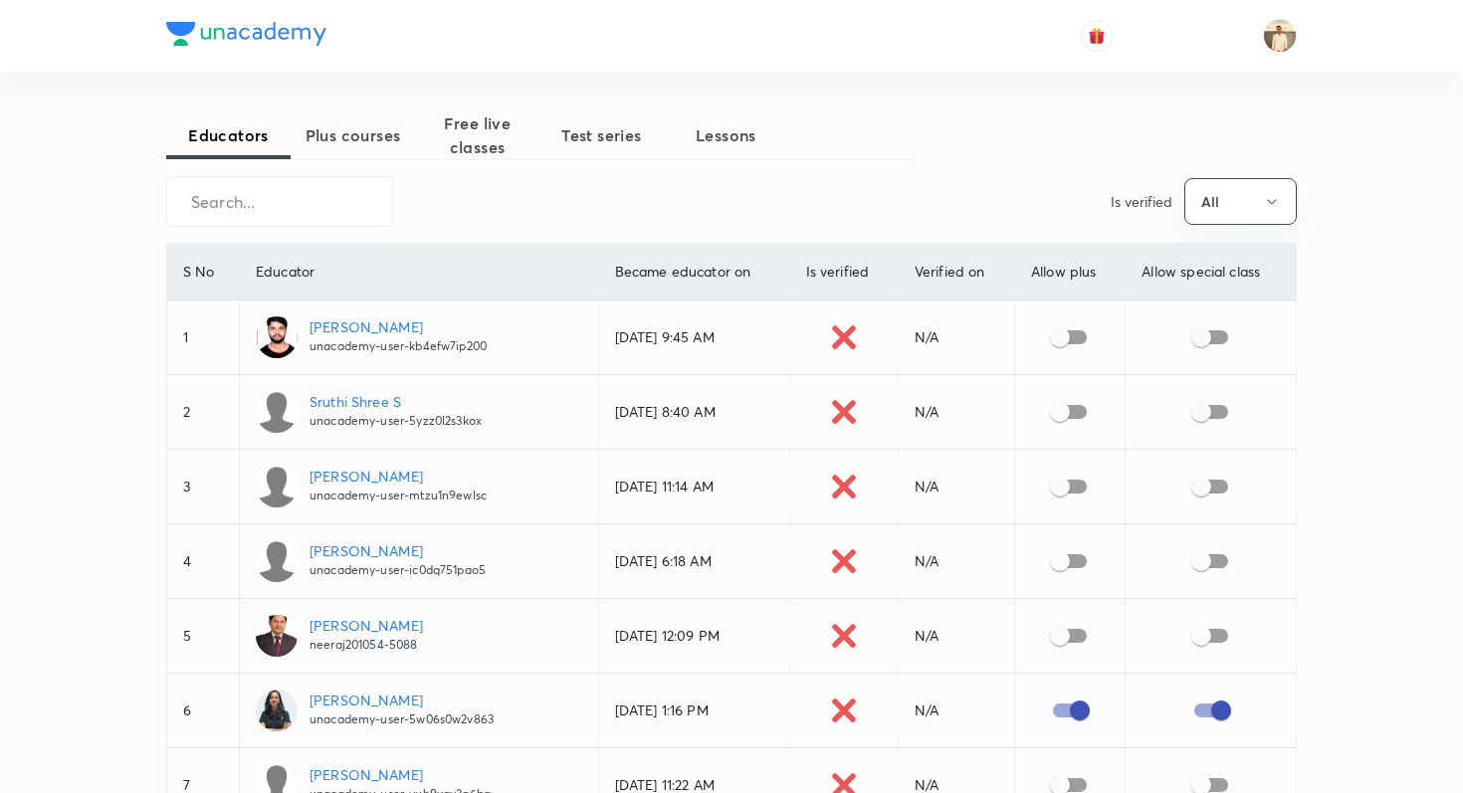
click at [333, 149] on button "Plus courses" at bounding box center [353, 135] width 124 height 48
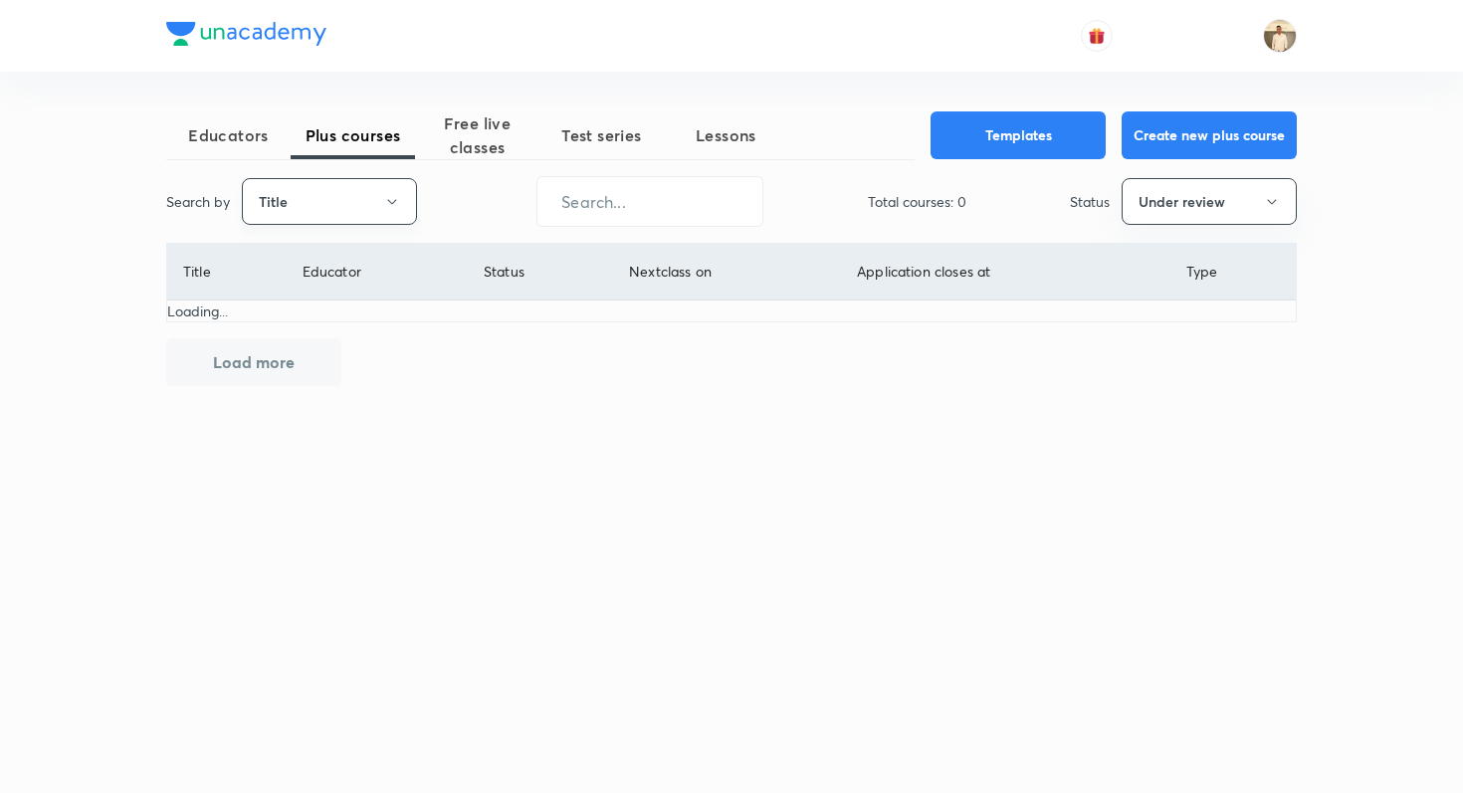
click at [324, 187] on button "Title" at bounding box center [329, 201] width 175 height 47
click at [326, 300] on span "Username" at bounding box center [329, 299] width 149 height 21
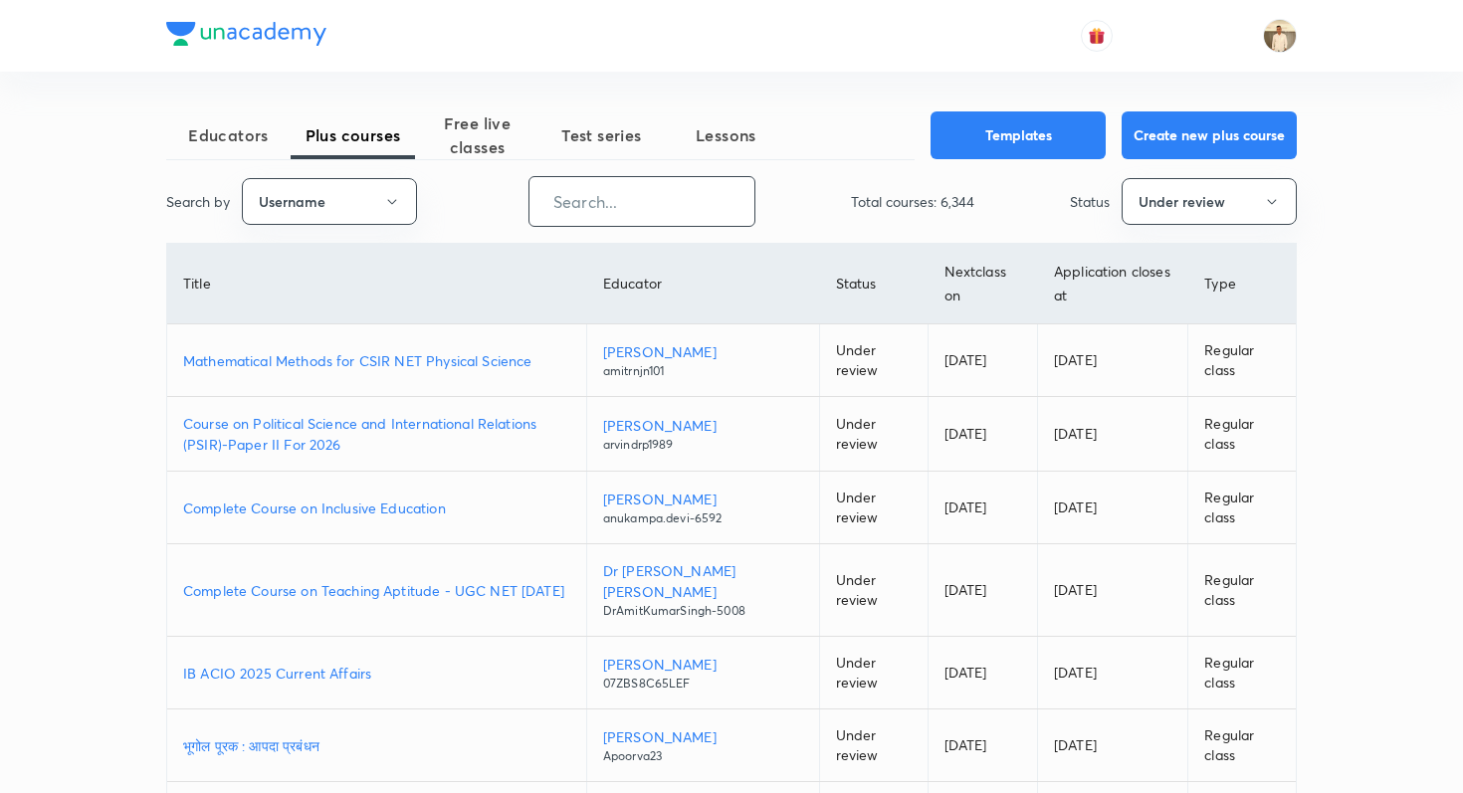
click at [578, 222] on input "text" at bounding box center [642, 201] width 225 height 51
paste input "unacademy-user-TJ831YBQ0MKX"
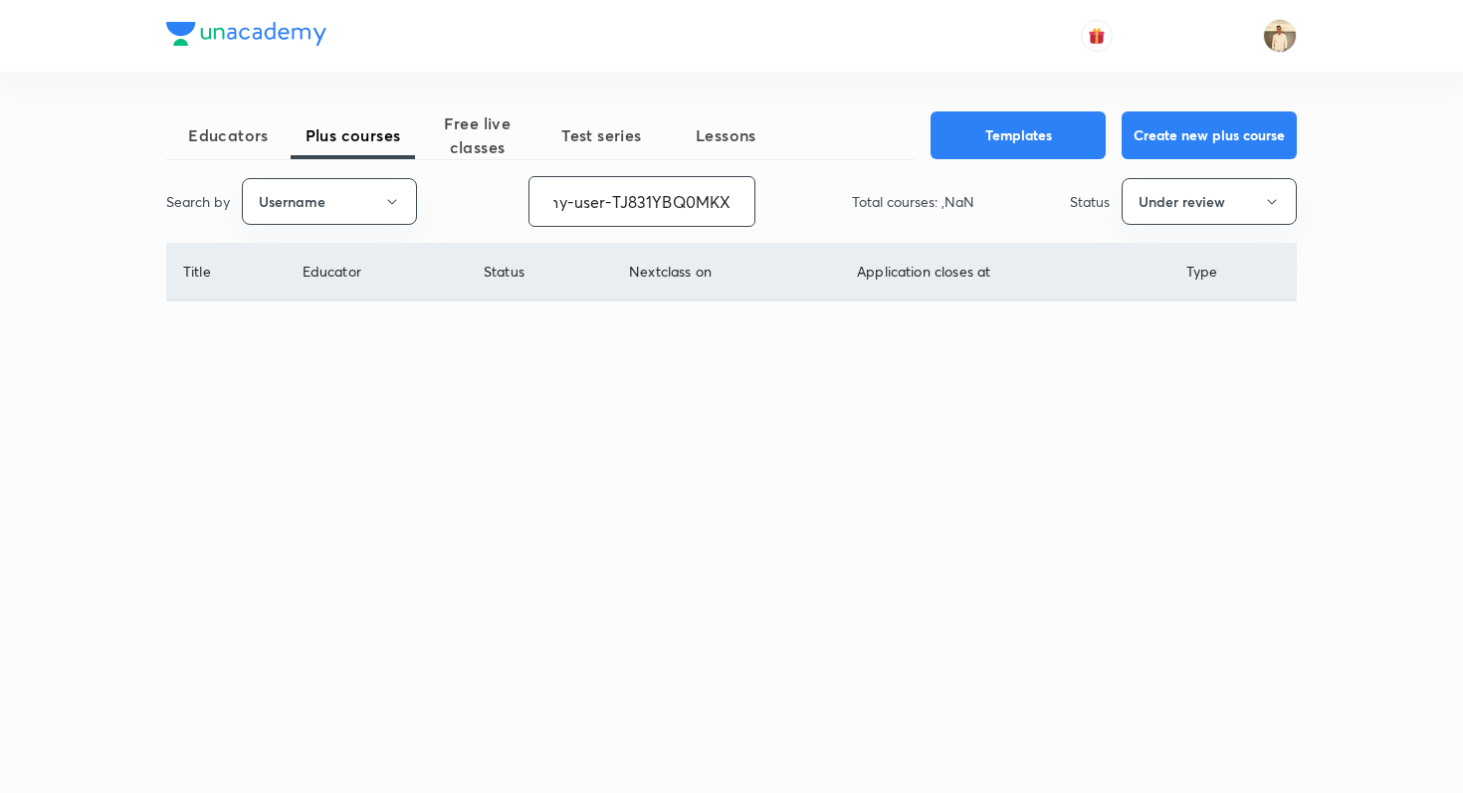
type input "unacademy-user-TJ831YBQ0MKX"
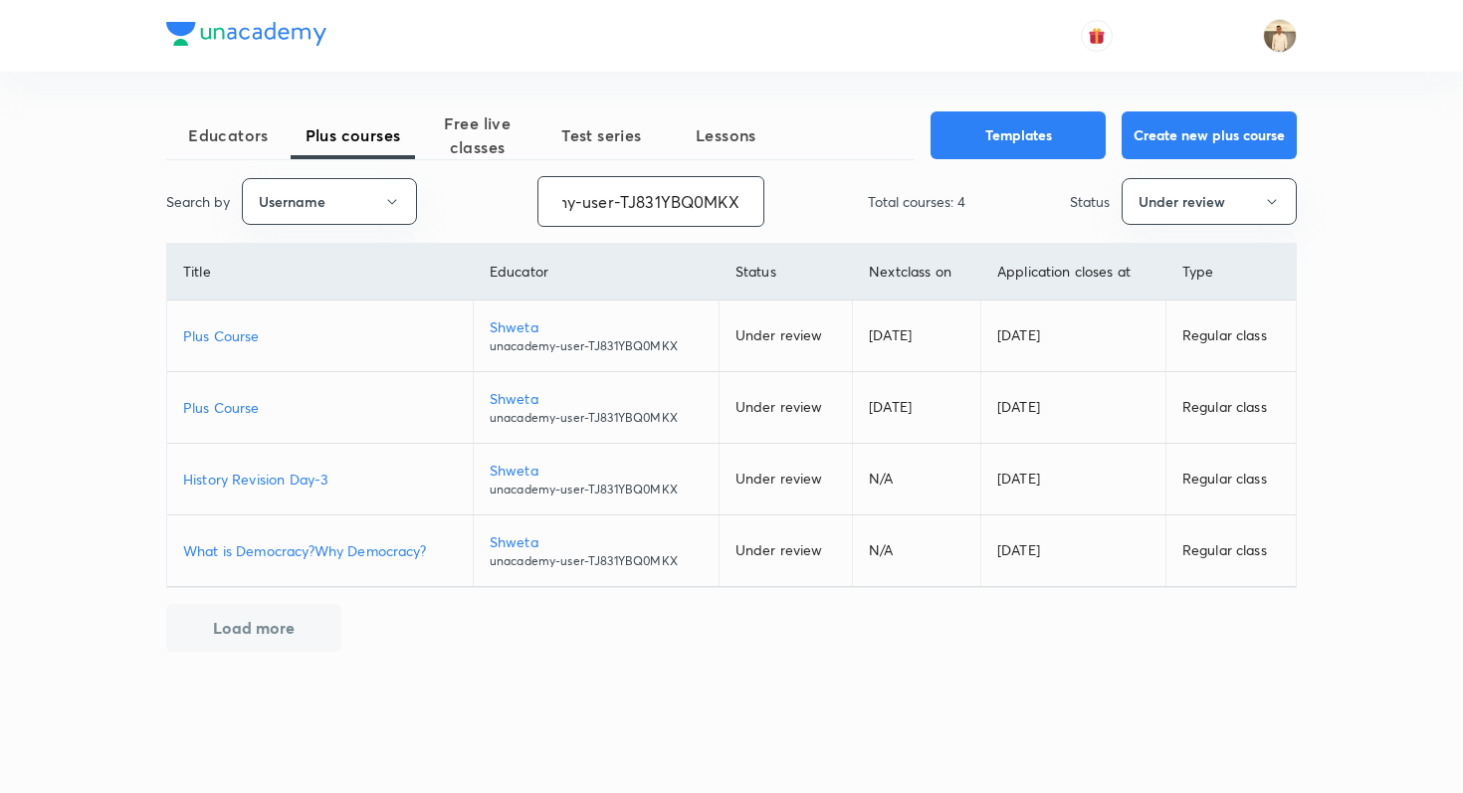
click at [250, 337] on p "Plus Course" at bounding box center [320, 335] width 274 height 21
click at [643, 191] on input "unacademy-user-TJ831YBQ0MKX" at bounding box center [650, 201] width 225 height 51
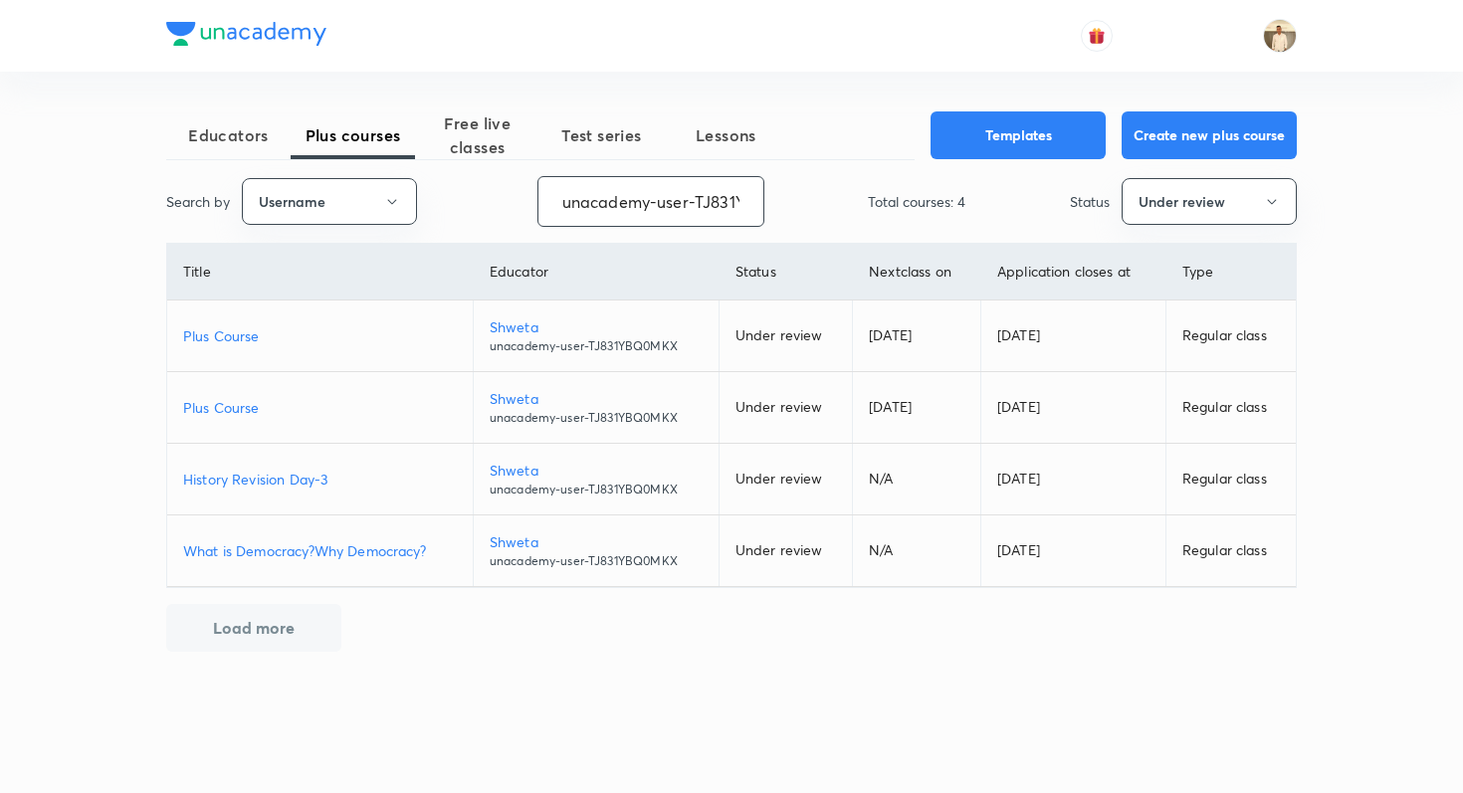
click at [643, 191] on input "unacademy-user-TJ831YBQ0MKX" at bounding box center [650, 201] width 225 height 51
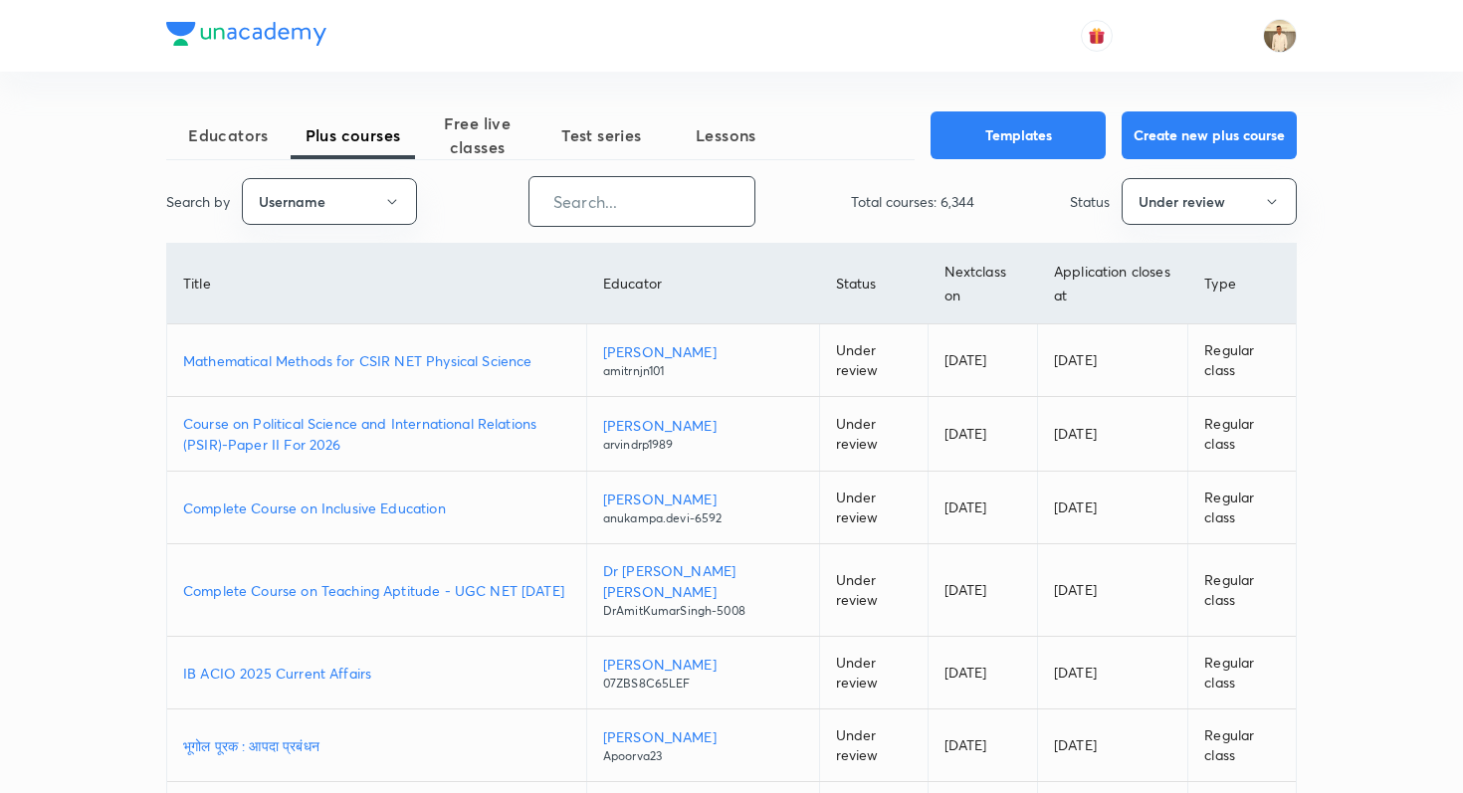
paste input "Alok0124"
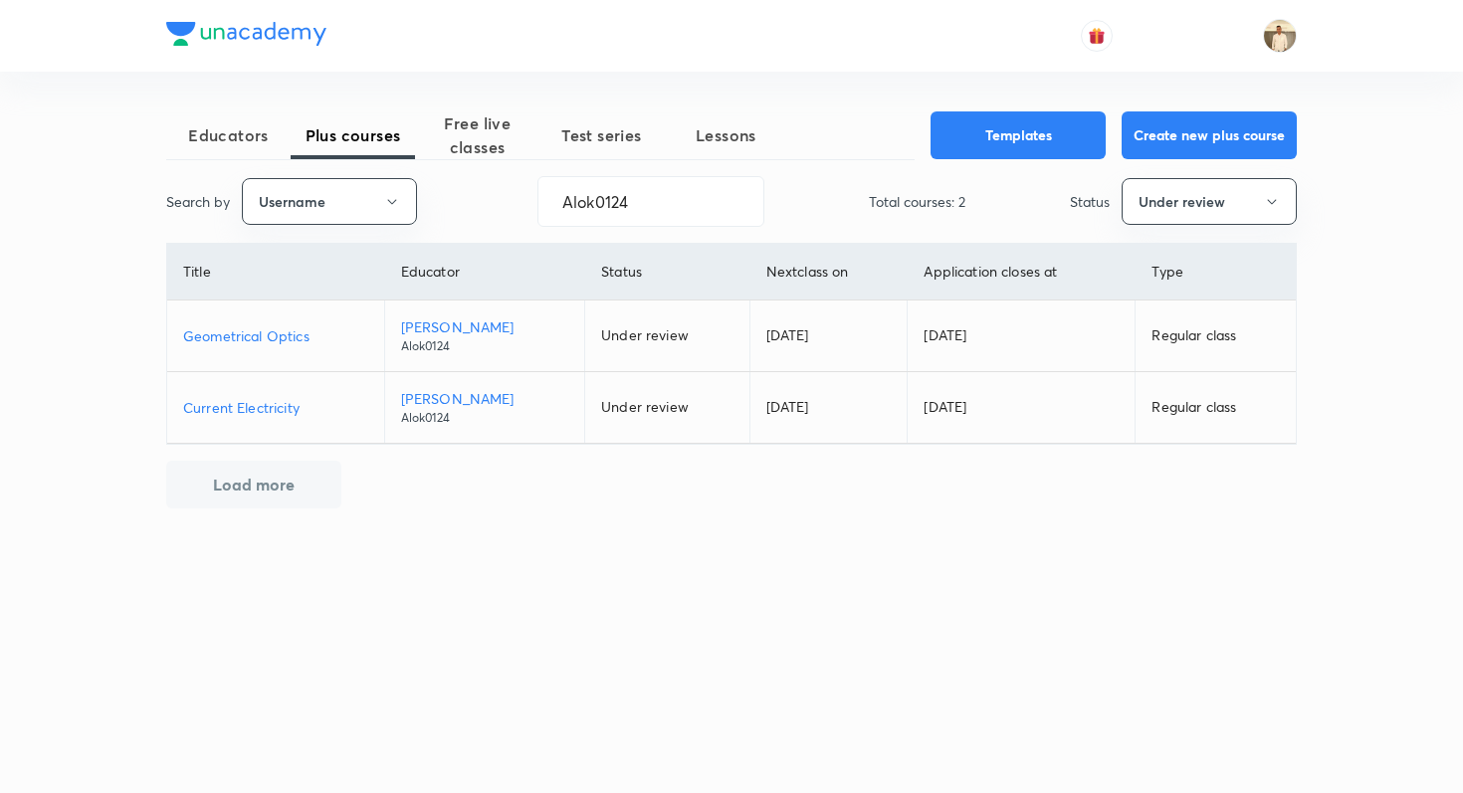
click at [301, 340] on p "Geometrical Optics" at bounding box center [275, 335] width 185 height 21
click at [283, 412] on p "Current Electricity" at bounding box center [275, 407] width 185 height 21
click at [297, 399] on p "Current Electricity" at bounding box center [275, 407] width 185 height 21
click at [592, 206] on input "Alok0124" at bounding box center [650, 201] width 225 height 51
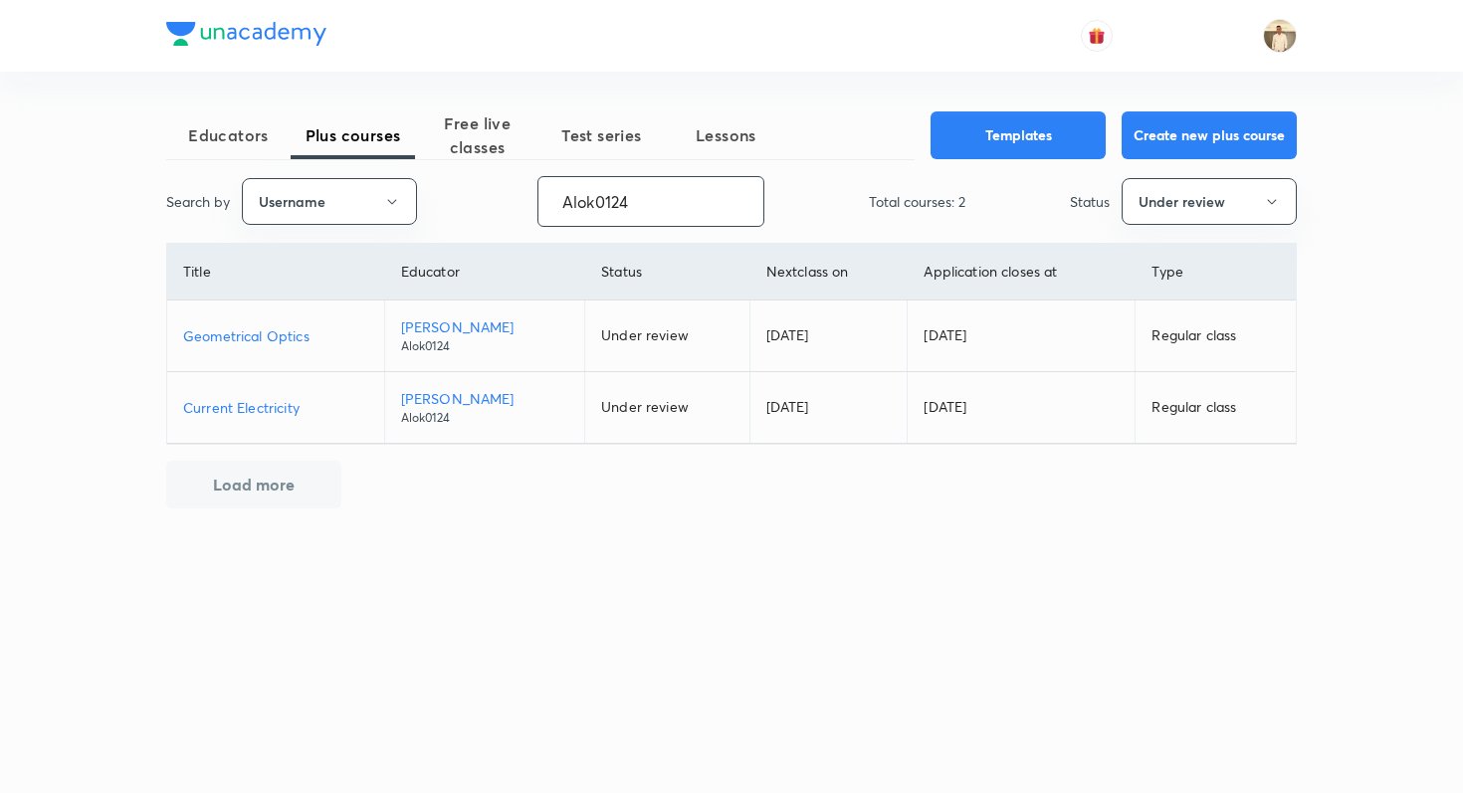
paste input "unacademy-user-TJ831YBQ0MKX"
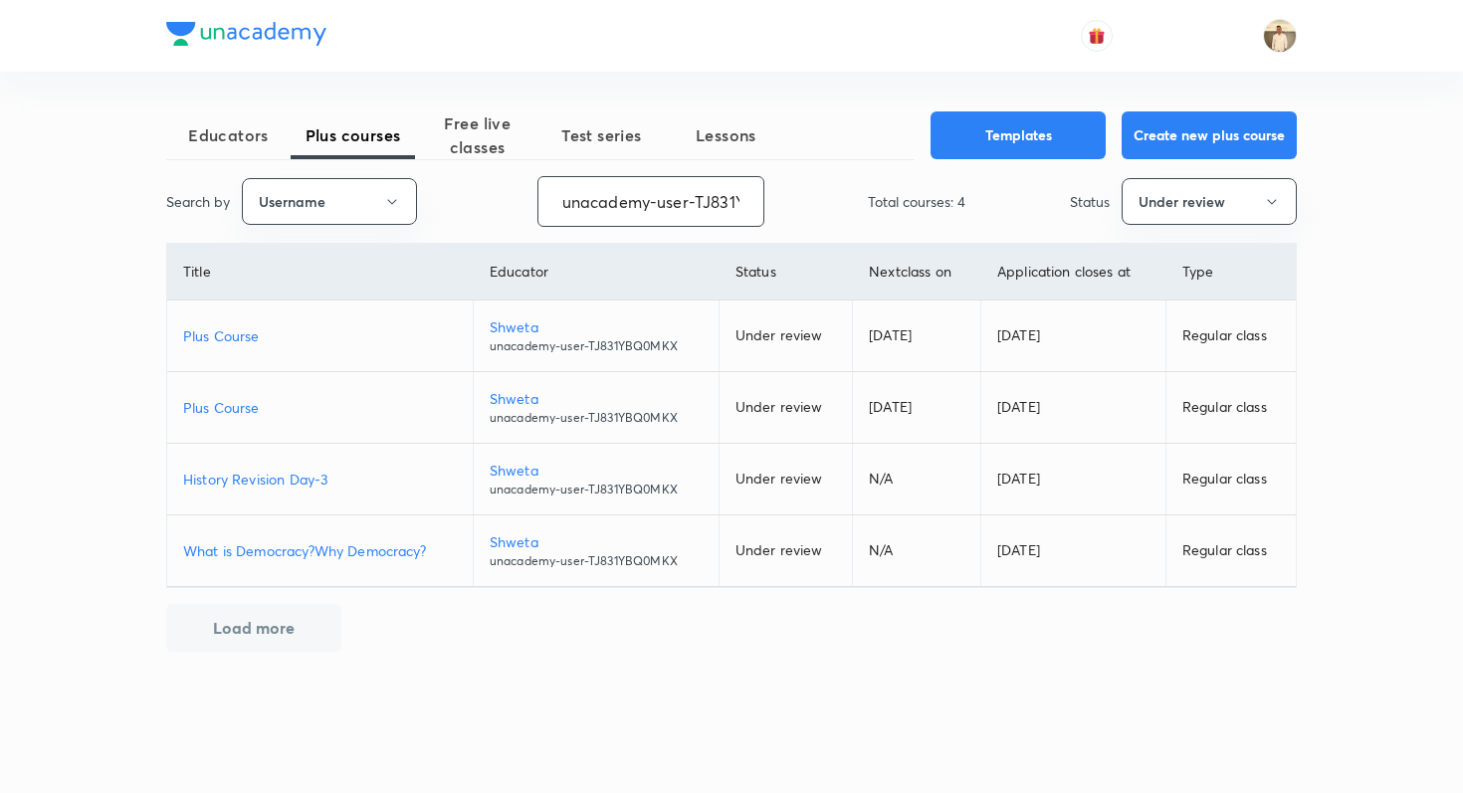
scroll to position [0, 80]
type input "unacademy-user-TJ831YBQ0MKX"
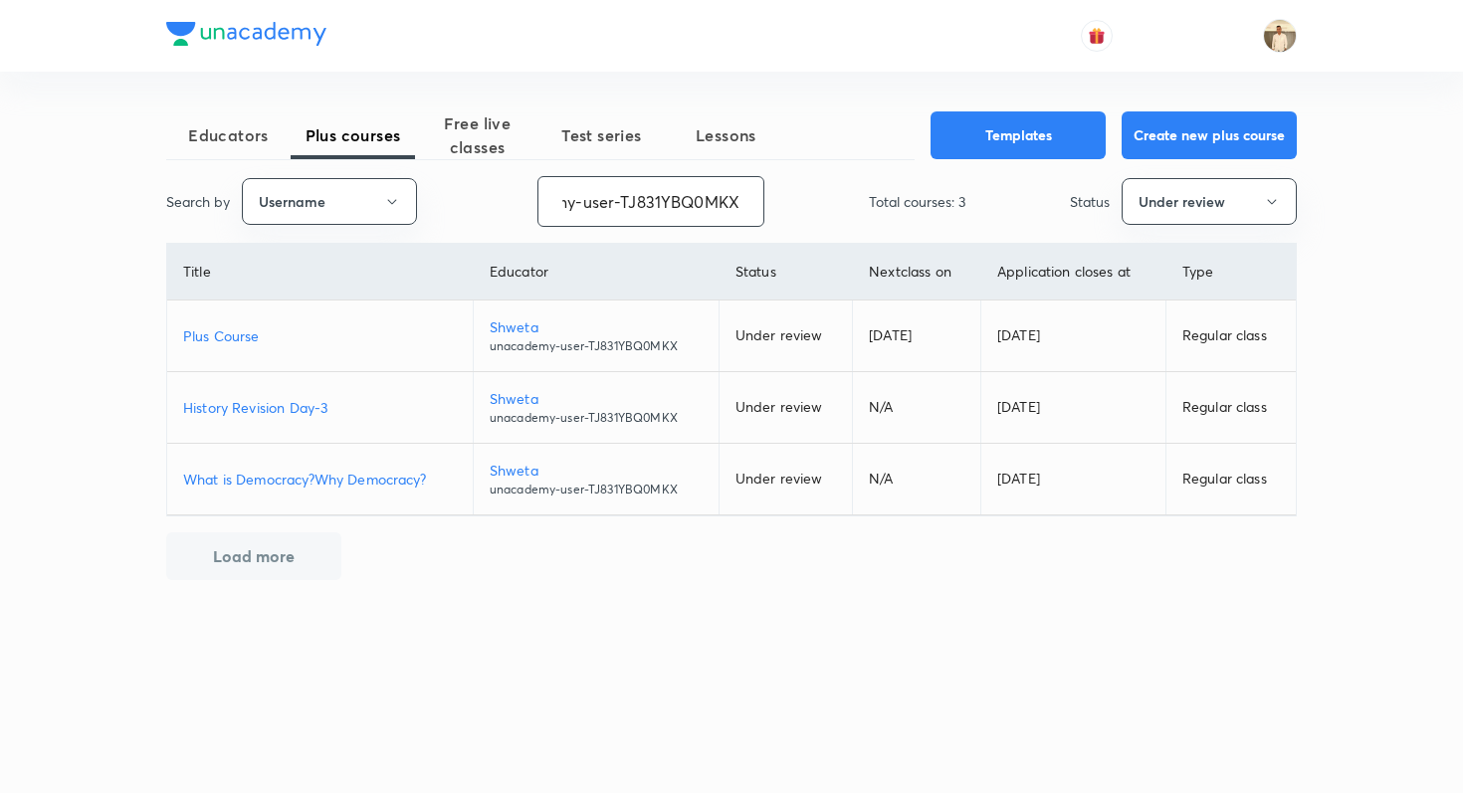
click at [254, 335] on p "Plus Course" at bounding box center [320, 335] width 274 height 21
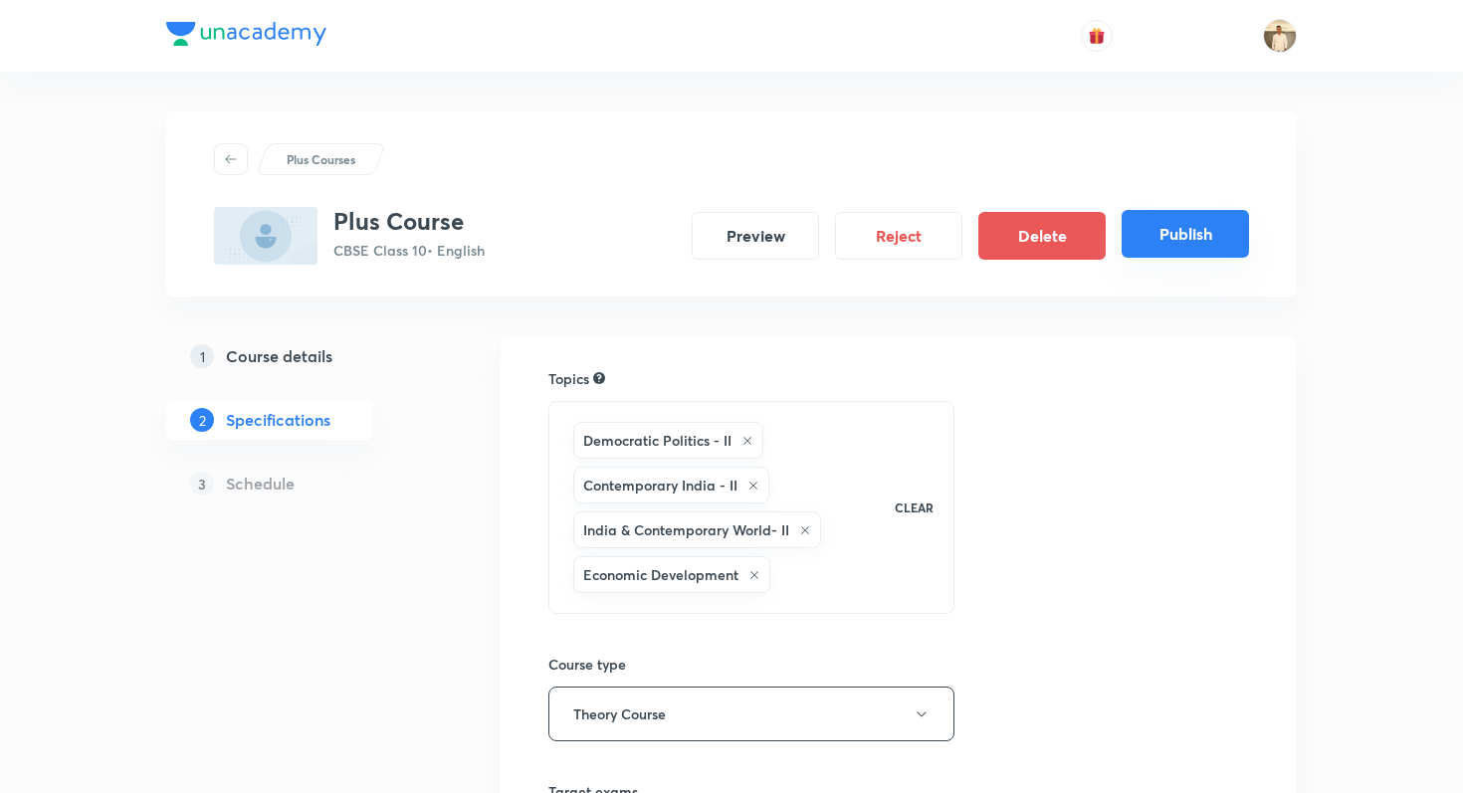
click at [1175, 251] on button "Publish" at bounding box center [1185, 234] width 127 height 48
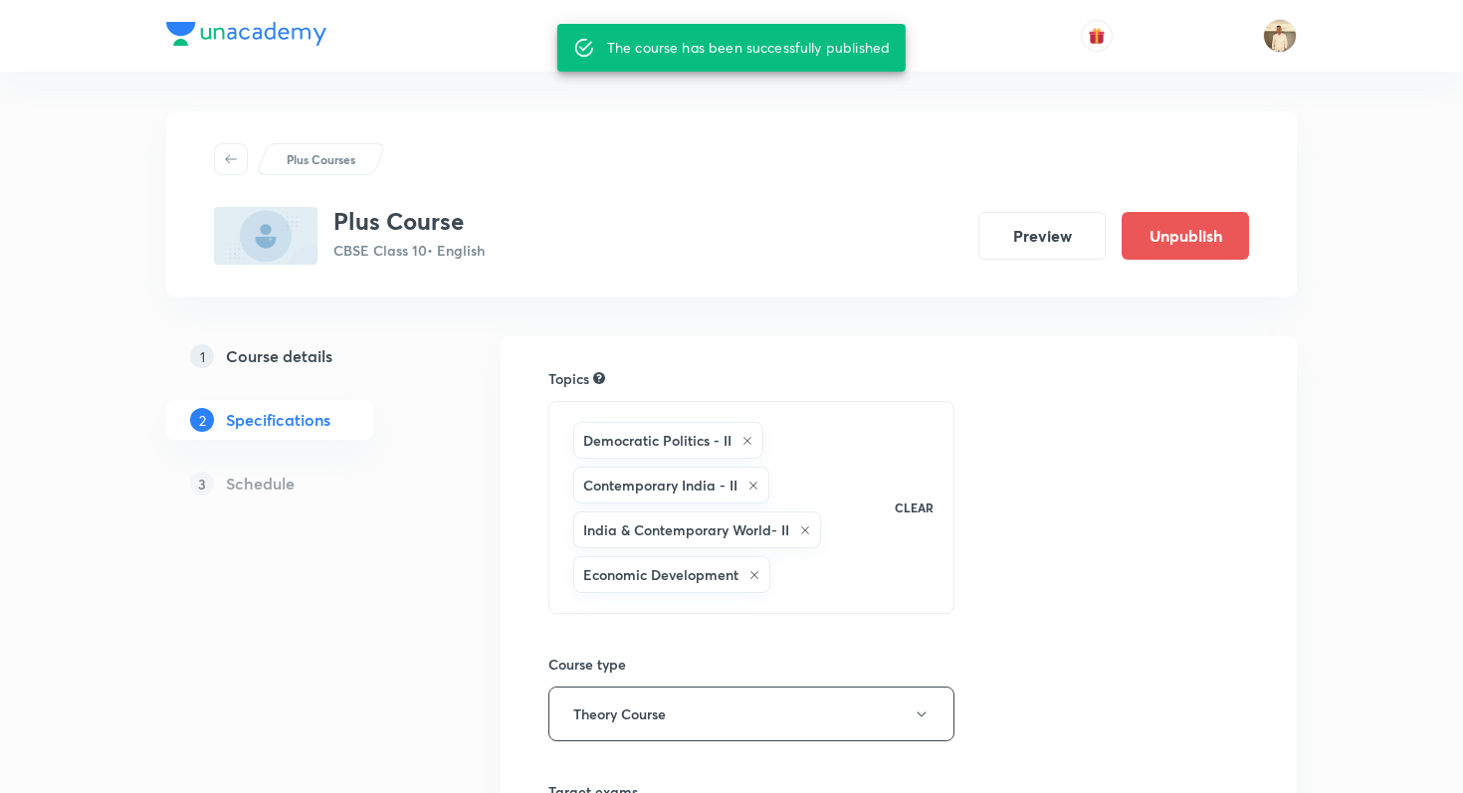
click at [732, 171] on div "Plus Courses" at bounding box center [731, 159] width 1035 height 32
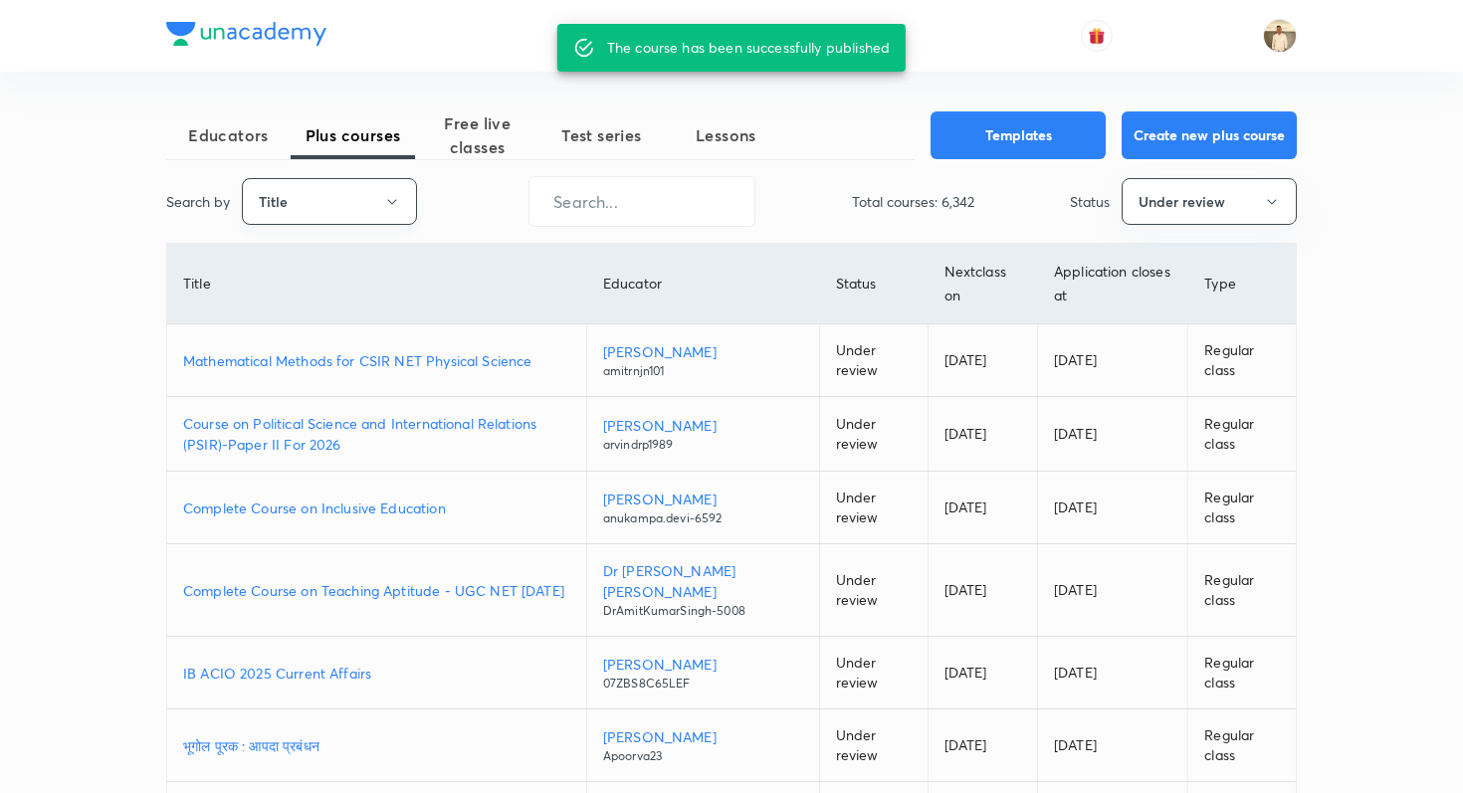
click at [333, 207] on button "Title" at bounding box center [329, 201] width 175 height 47
click at [330, 299] on span "Username" at bounding box center [329, 299] width 149 height 21
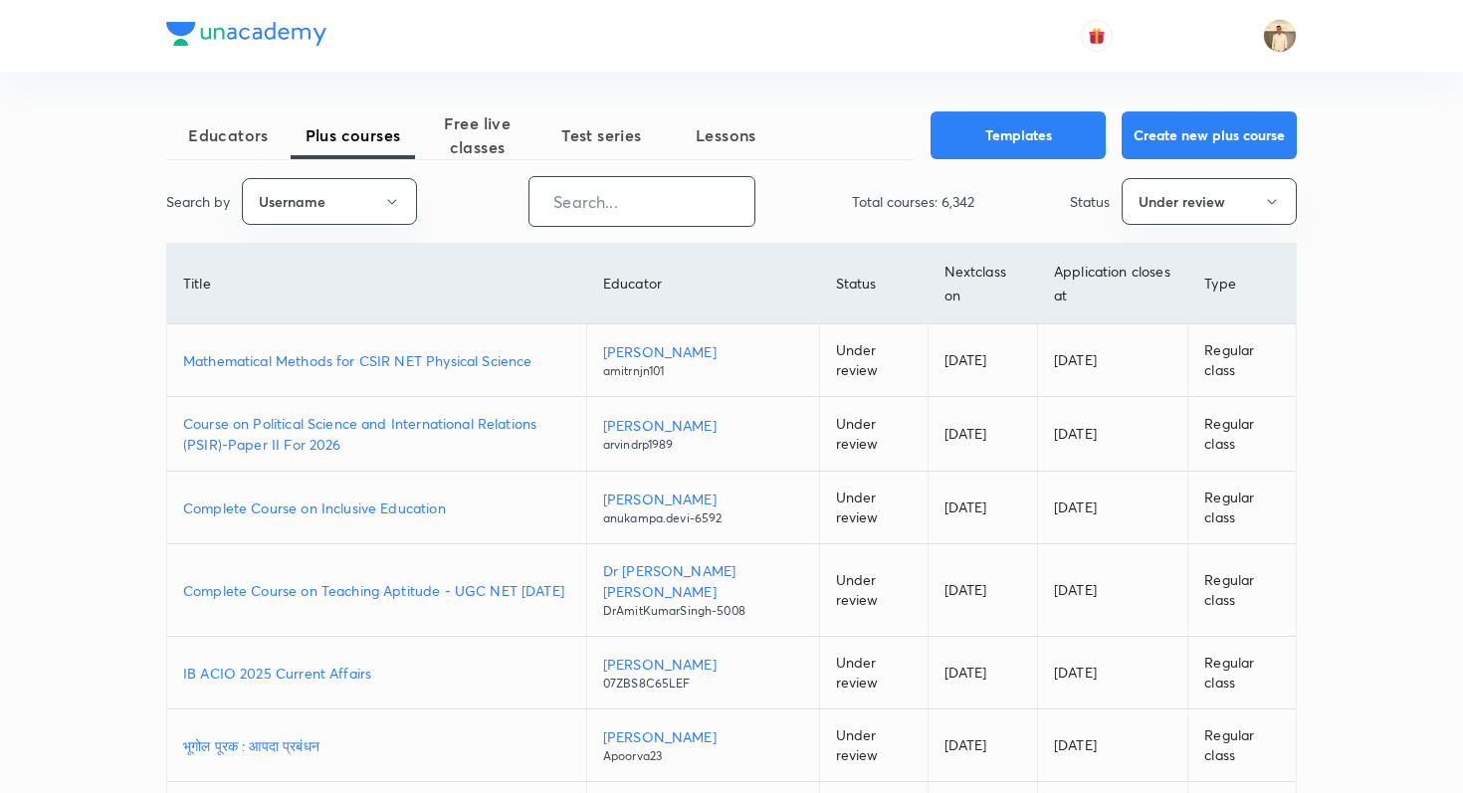
click at [635, 207] on input "text" at bounding box center [642, 201] width 225 height 51
paste input "Alok0124"
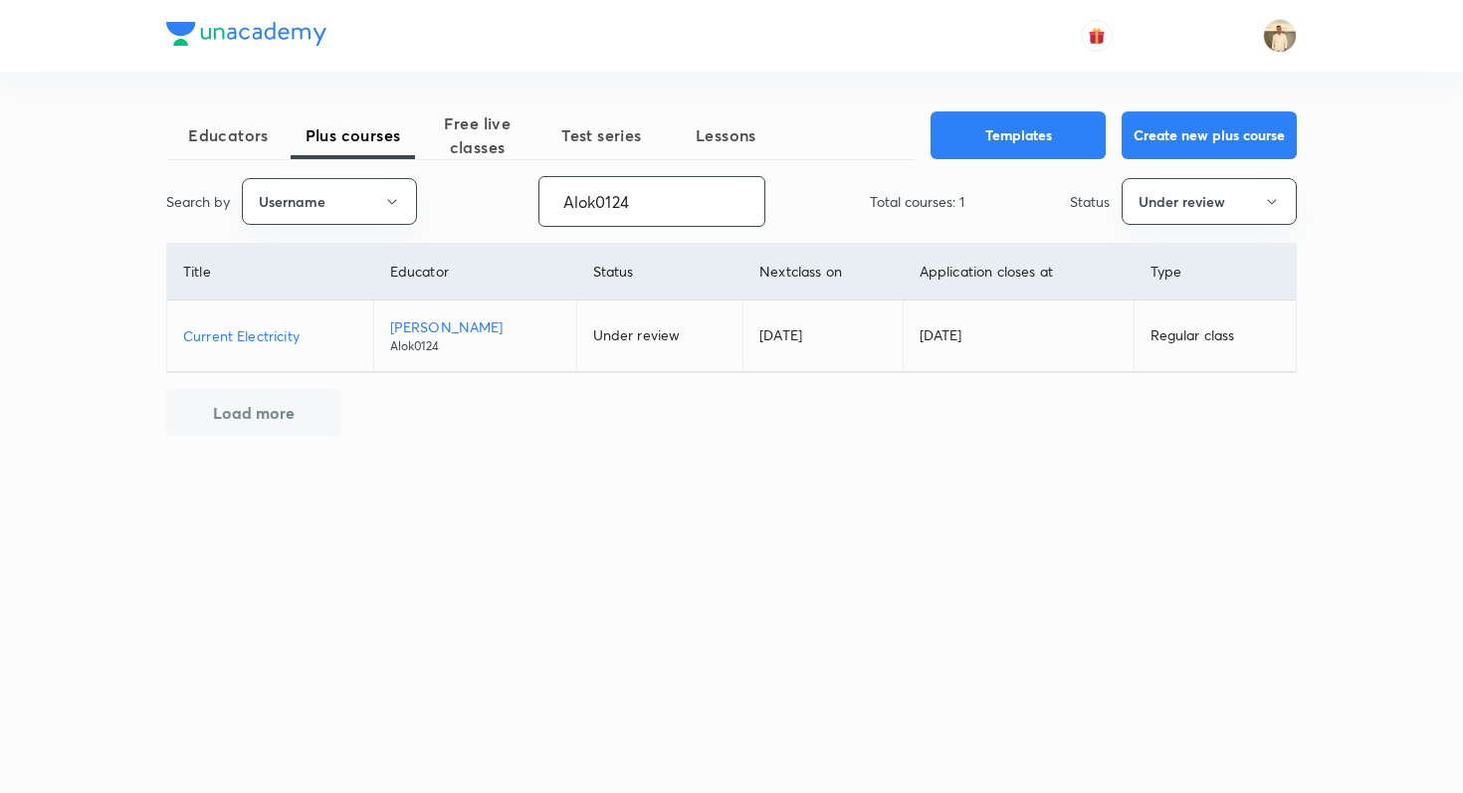
type input "Alok0124"
click at [289, 340] on p "Current Electricity" at bounding box center [270, 335] width 174 height 21
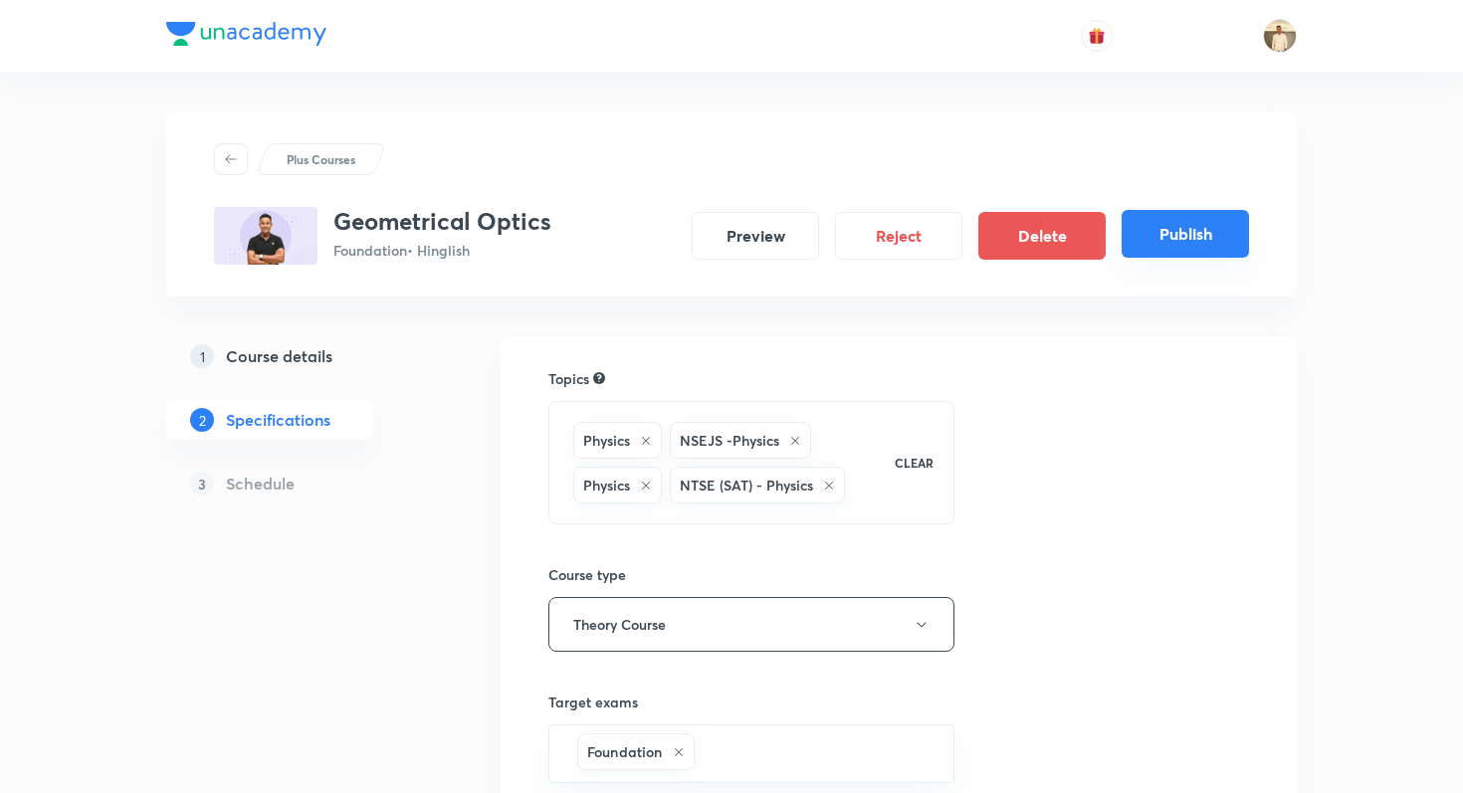
click at [1246, 235] on button "Publish" at bounding box center [1185, 234] width 127 height 48
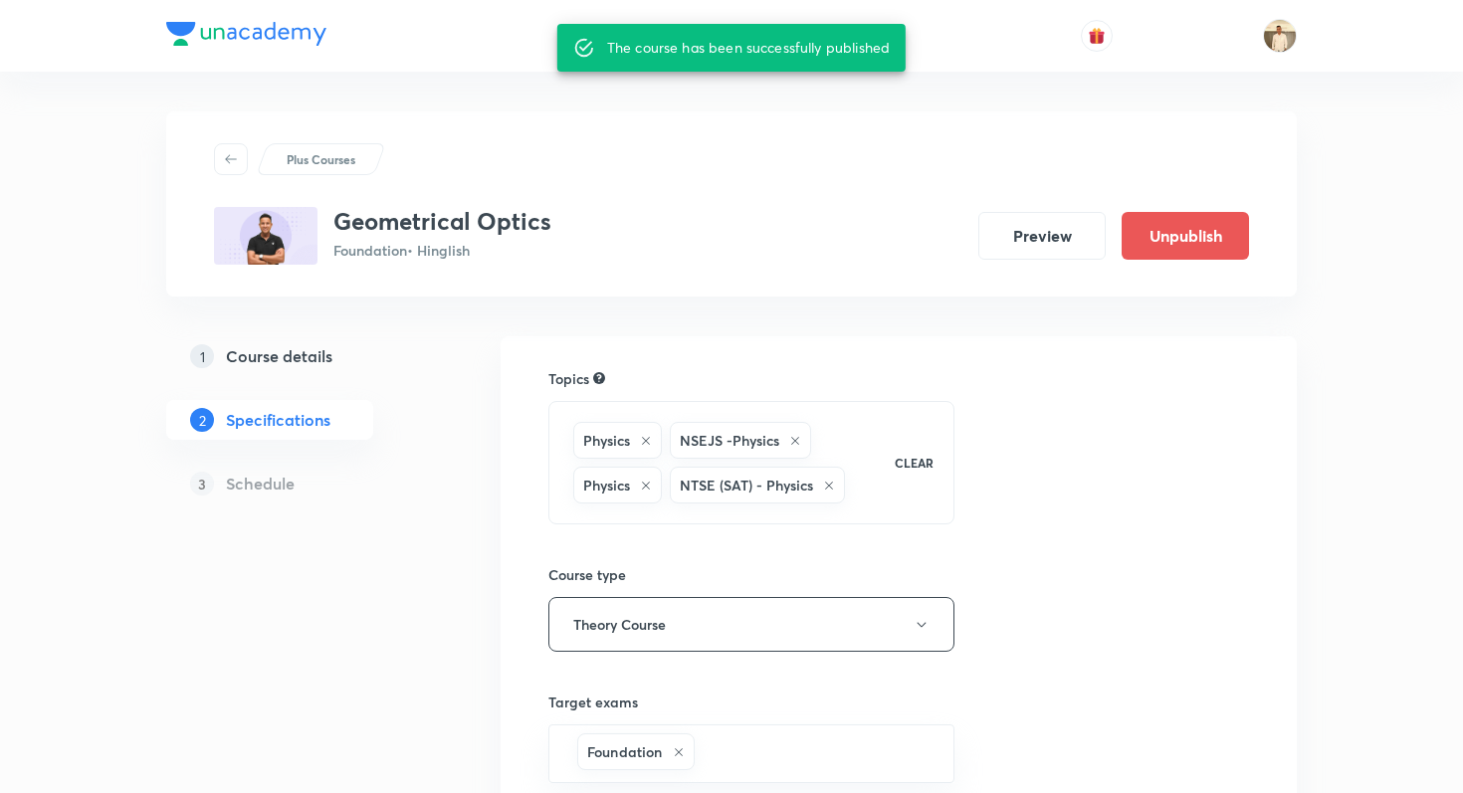
click at [1024, 297] on div "Plus Courses Geometrical Optics Foundation • Hinglish Preview Unpublish 1 Cours…" at bounding box center [731, 634] width 1131 height 1047
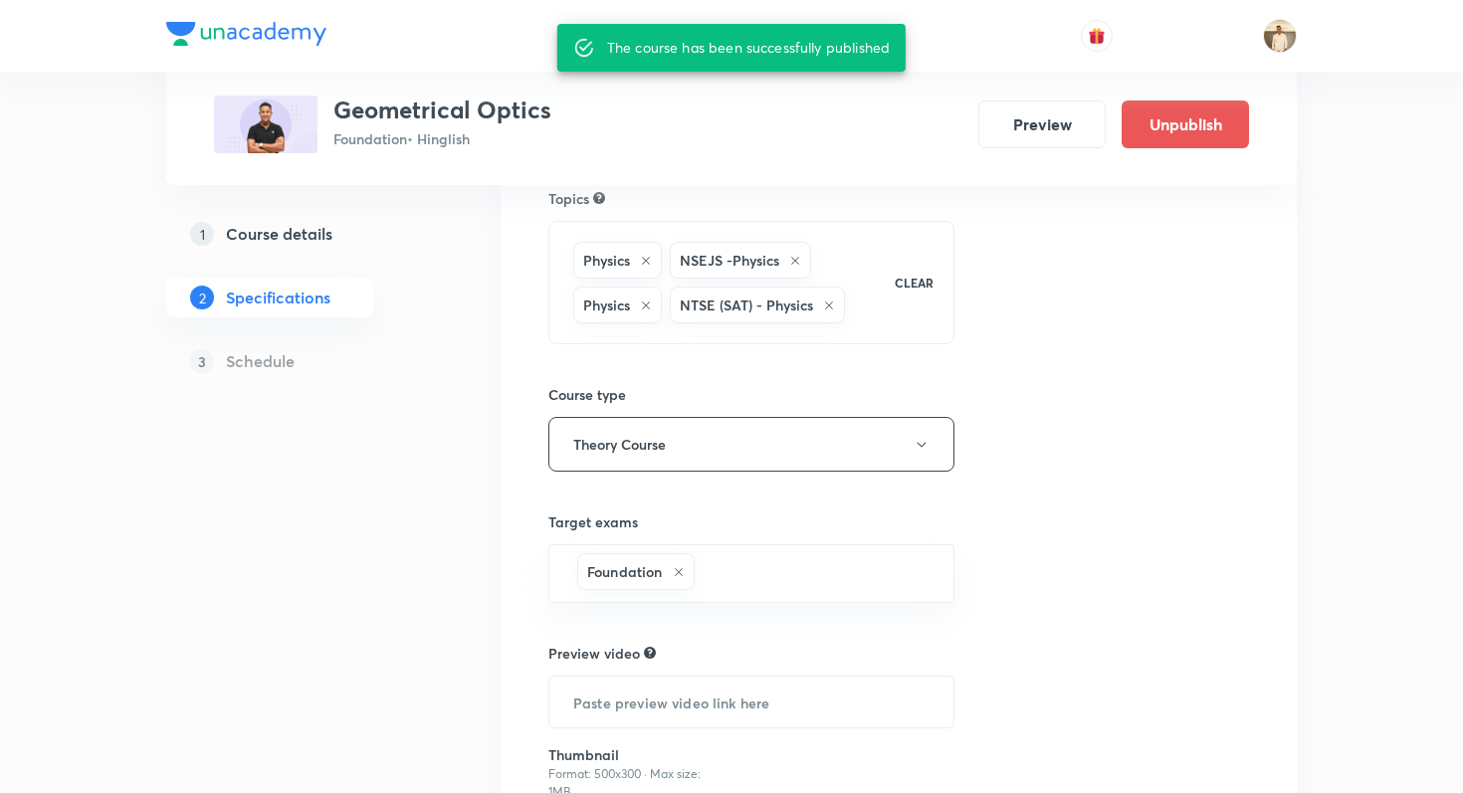
scroll to position [401, 0]
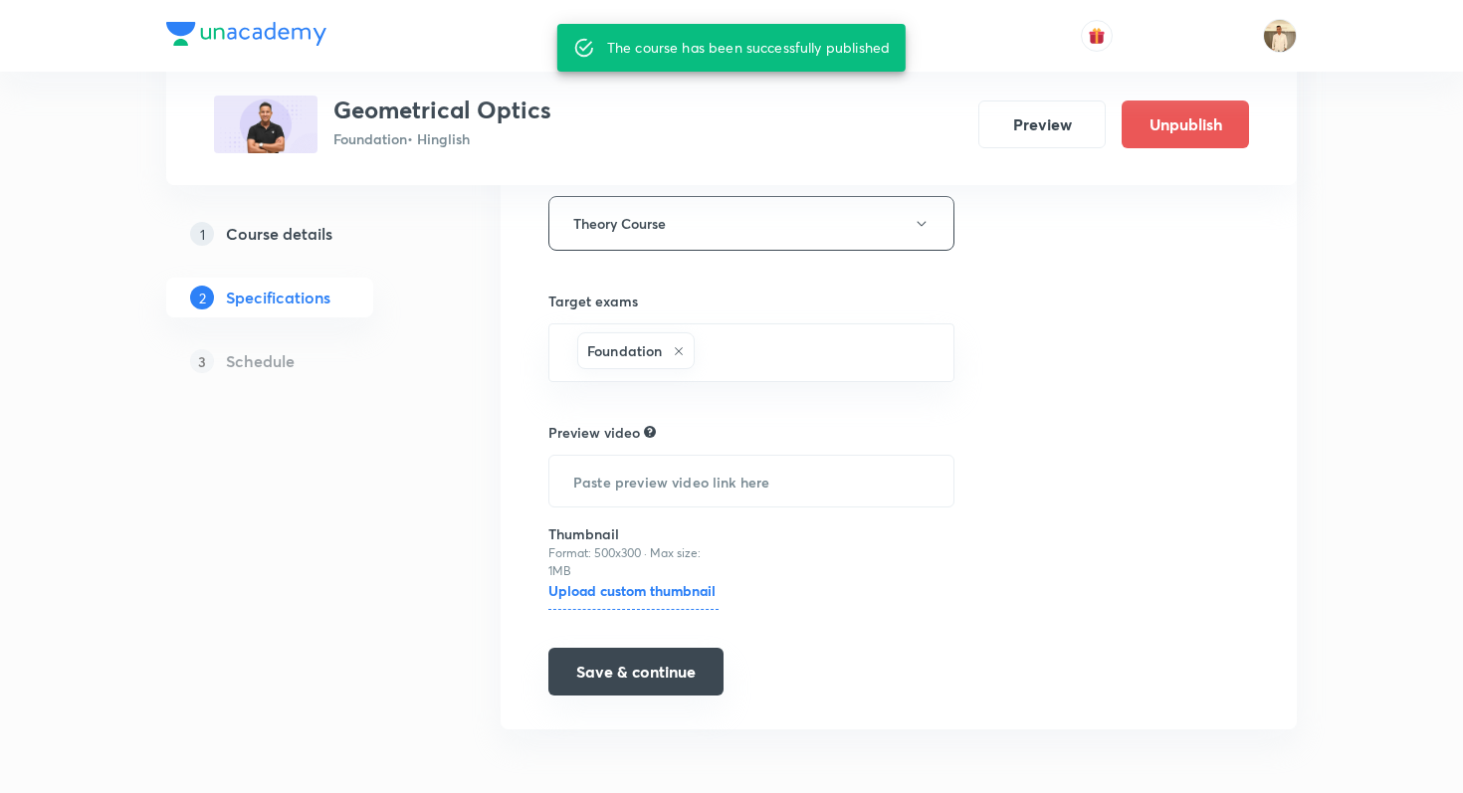
click at [641, 684] on button "Save & continue" at bounding box center [635, 672] width 175 height 48
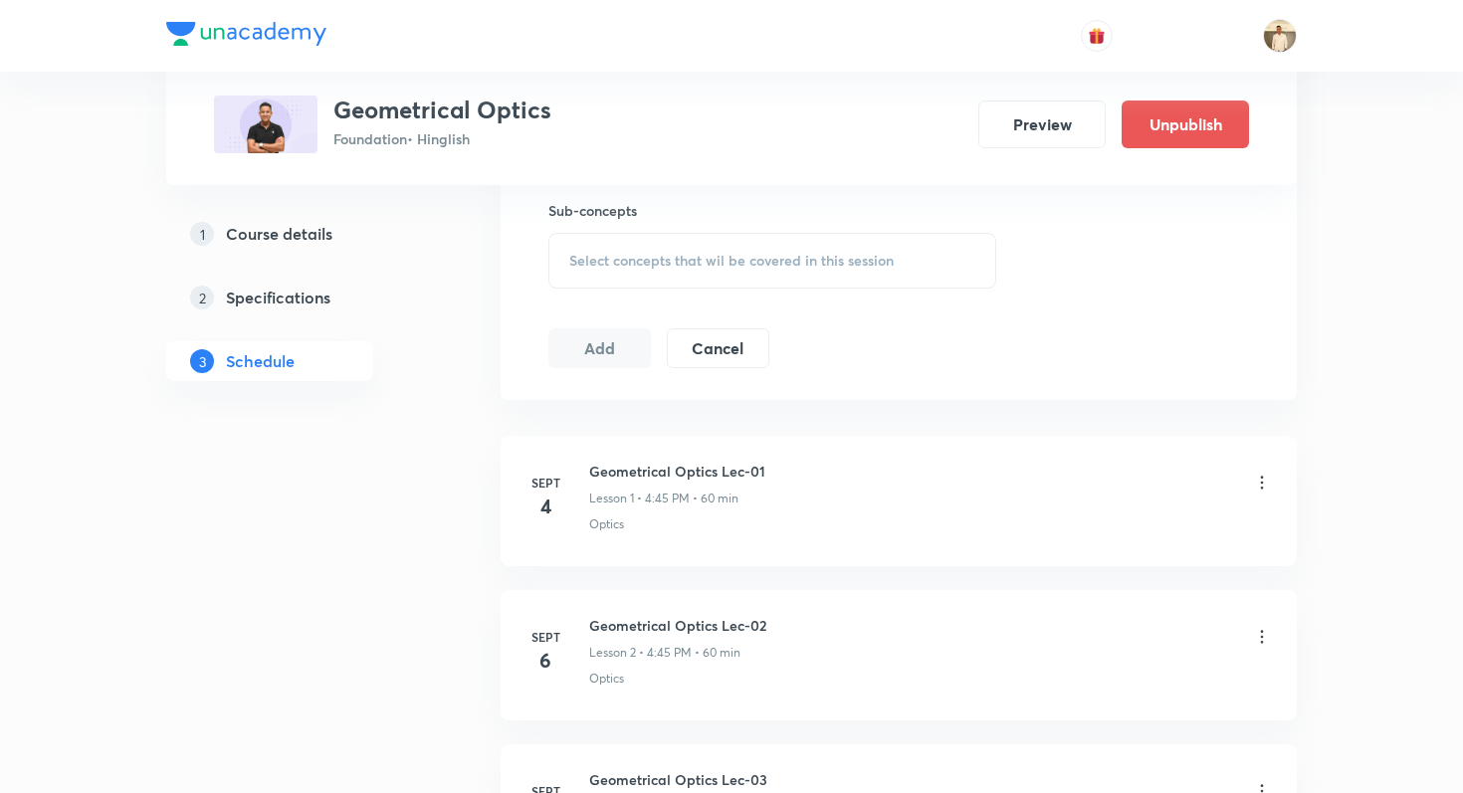
scroll to position [903, 0]
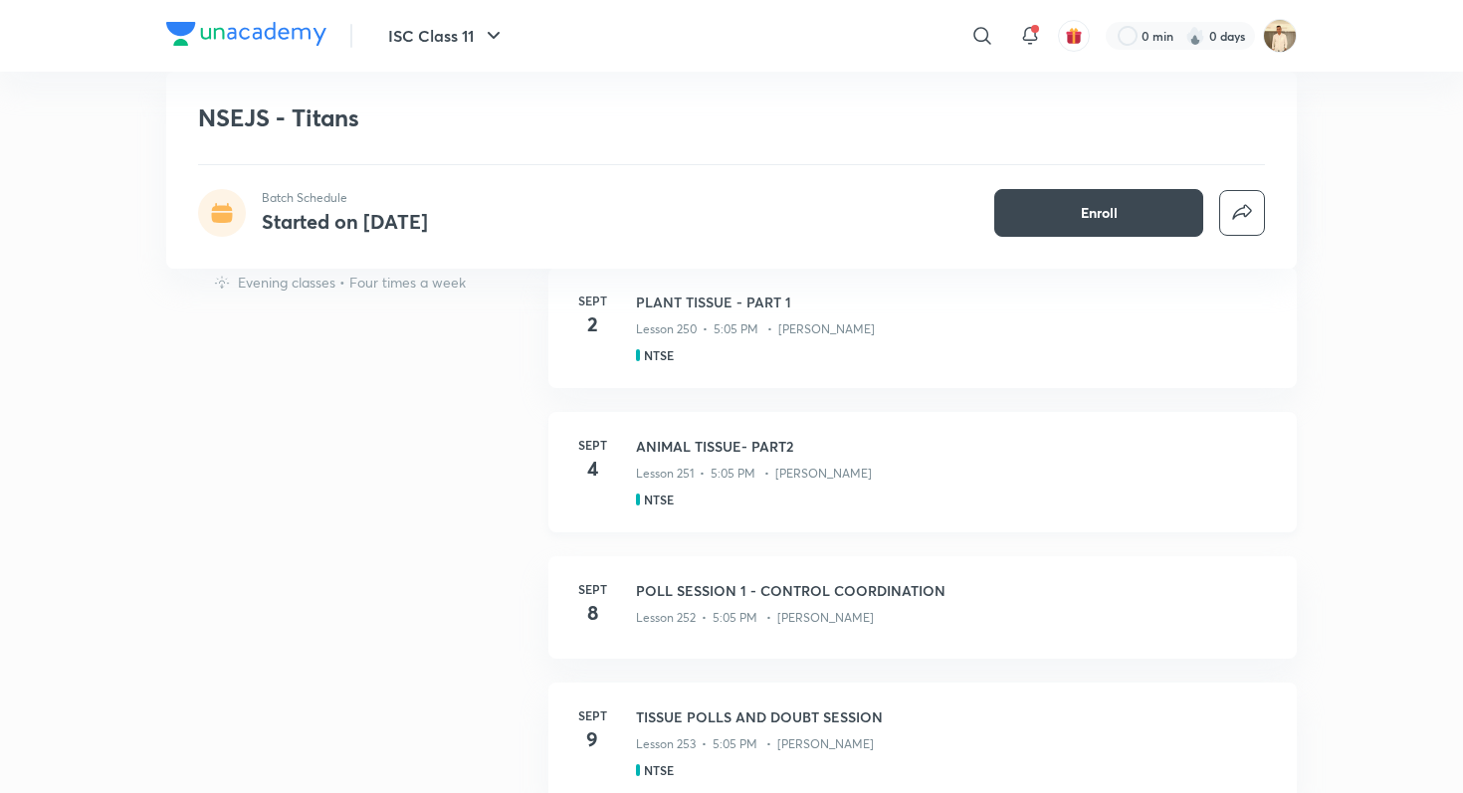
scroll to position [662, 0]
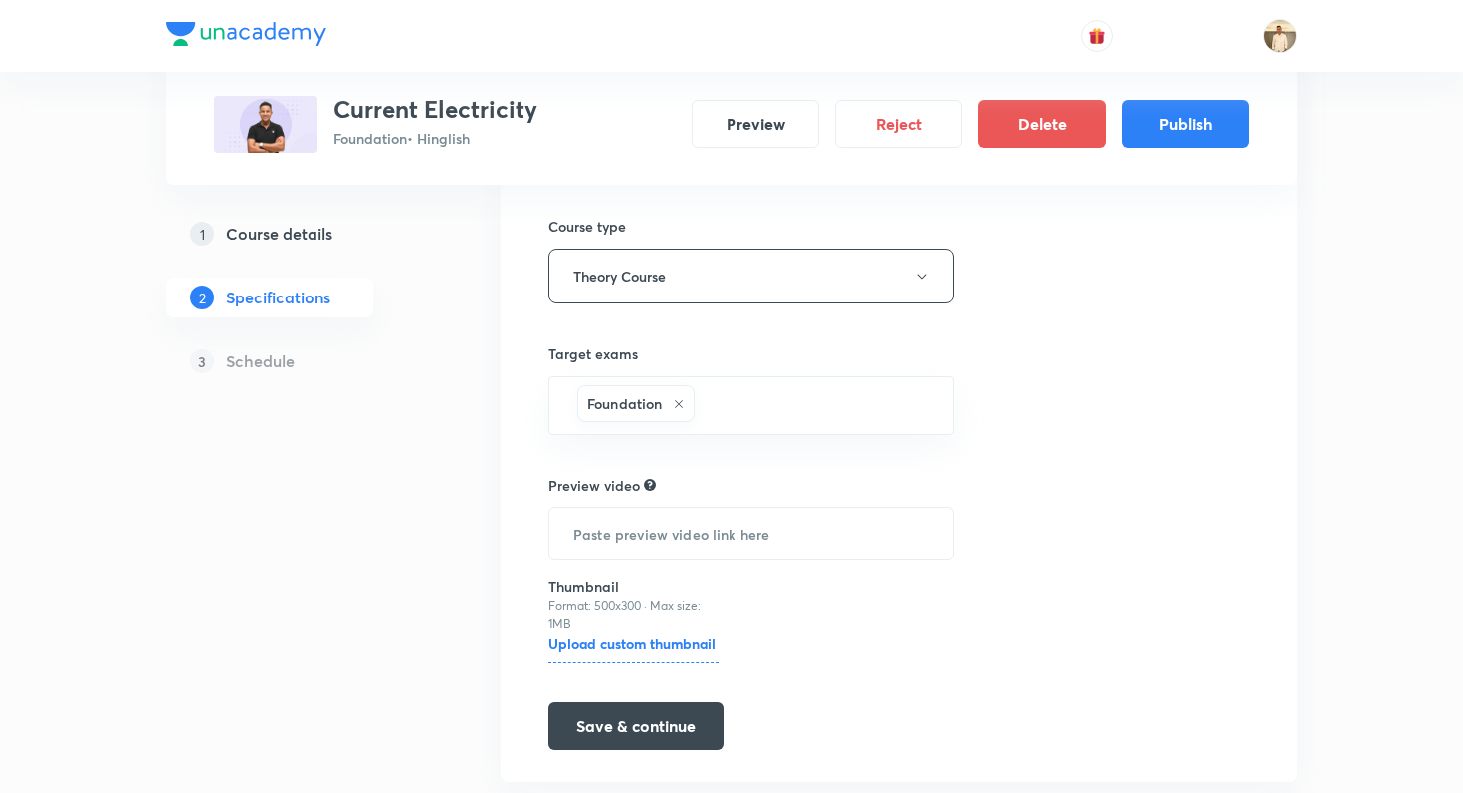
scroll to position [401, 0]
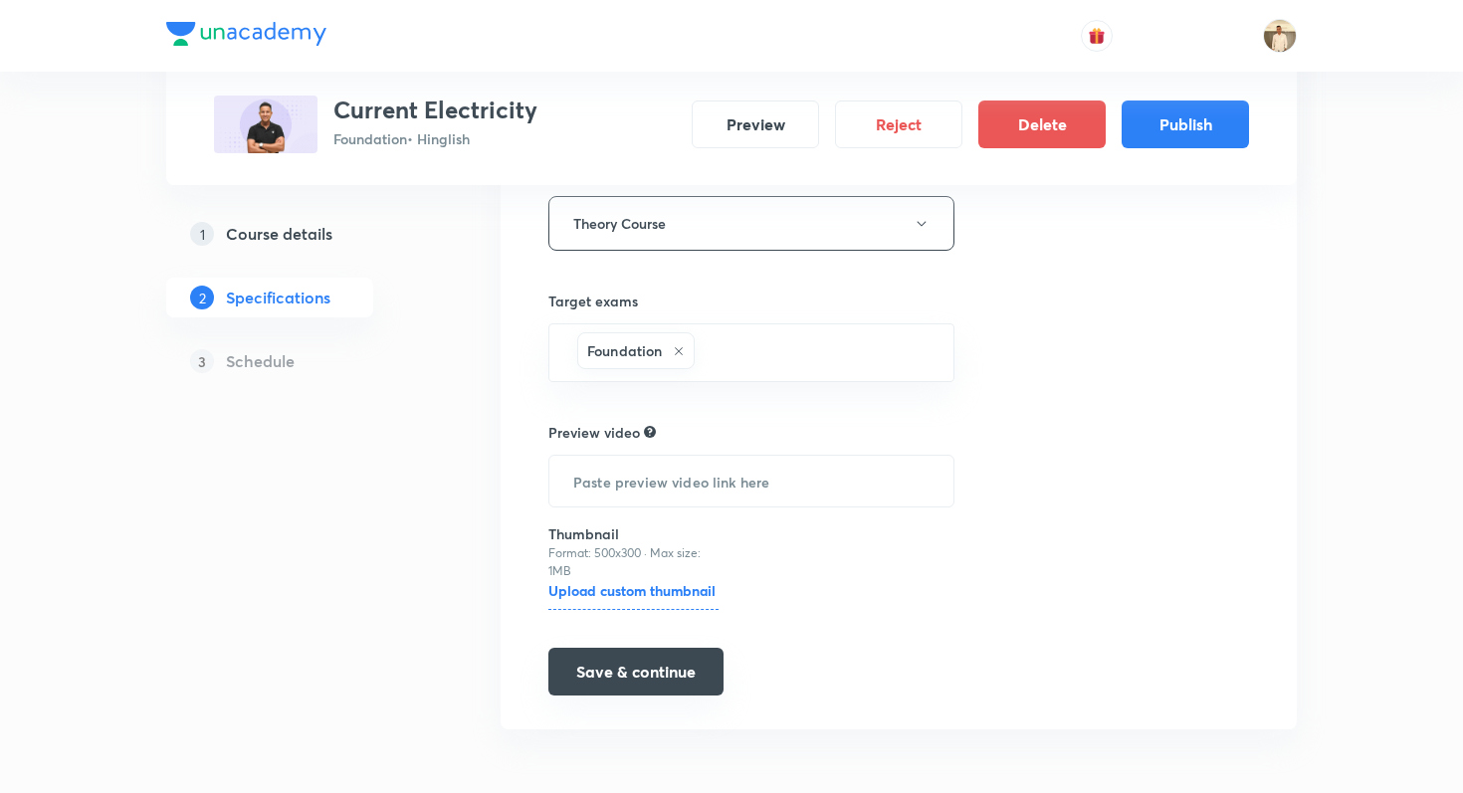
click at [592, 681] on button "Save & continue" at bounding box center [635, 672] width 175 height 48
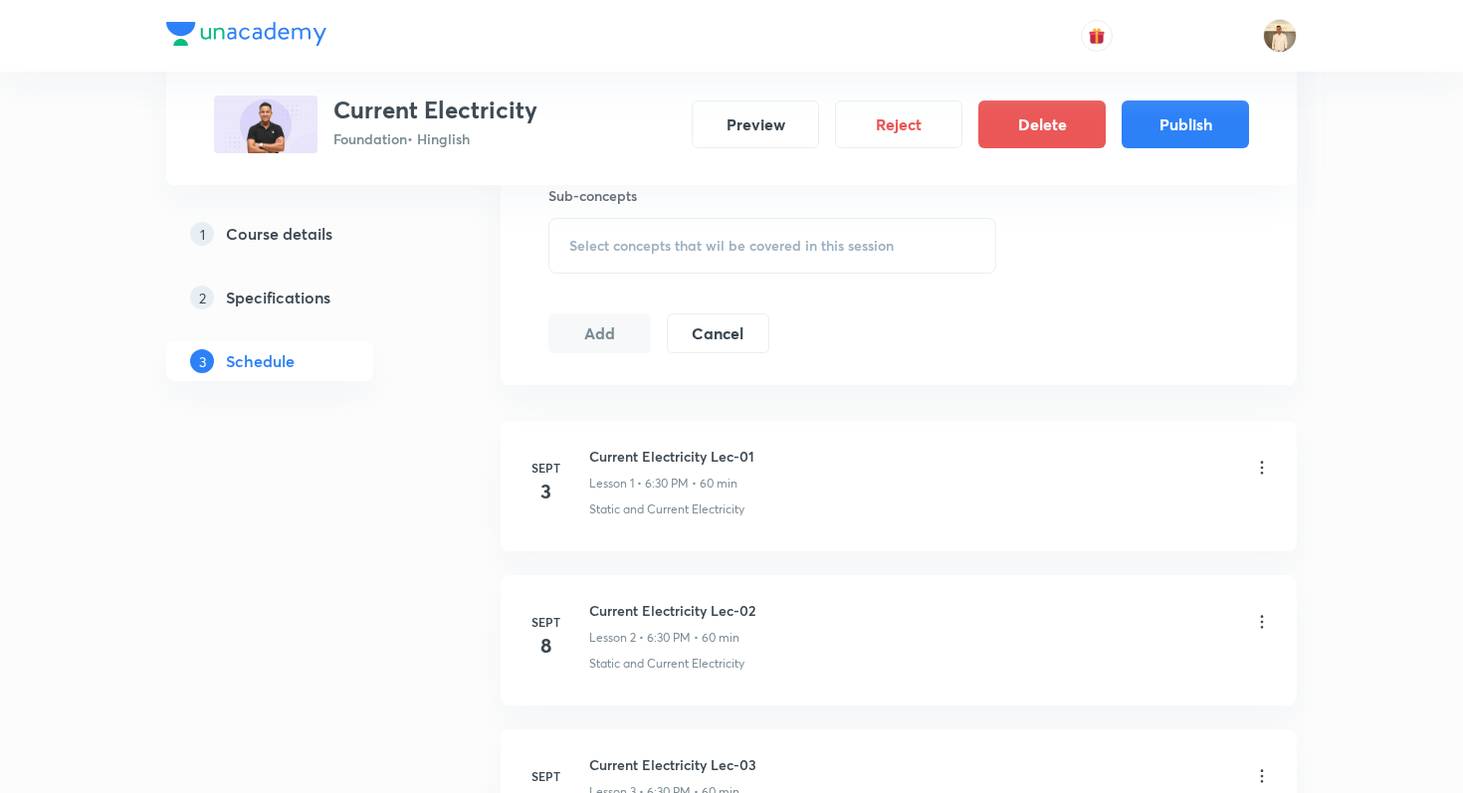
scroll to position [781, 0]
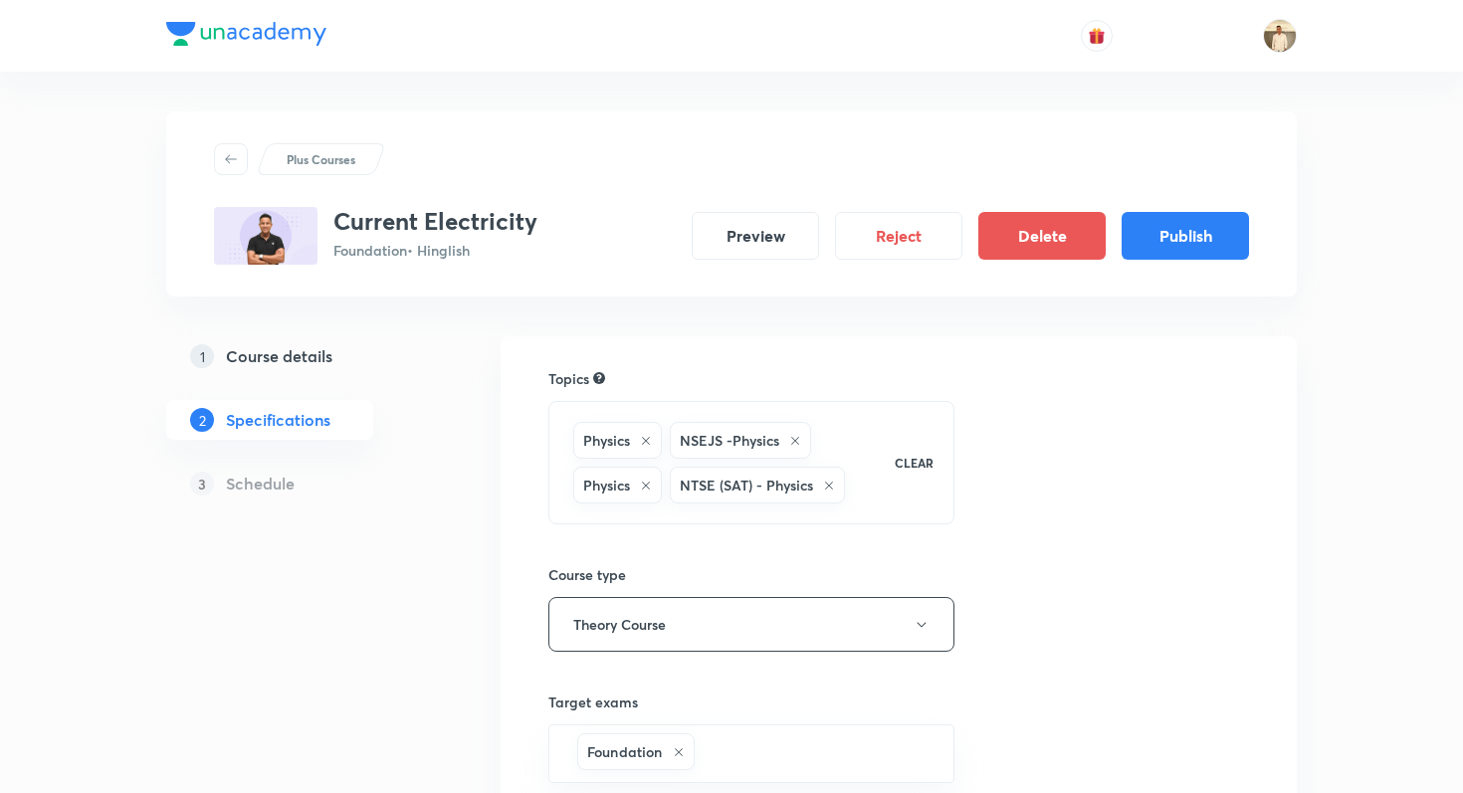
click at [643, 186] on div "Plus Courses Current Electricity Foundation • Hinglish Preview Reject Delete Pu…" at bounding box center [731, 203] width 1035 height 121
click at [1007, 135] on div "Plus Courses Current Electricity Foundation • Hinglish Preview Reject Delete Pu…" at bounding box center [731, 203] width 1131 height 185
click at [1165, 216] on button "Publish" at bounding box center [1185, 234] width 127 height 48
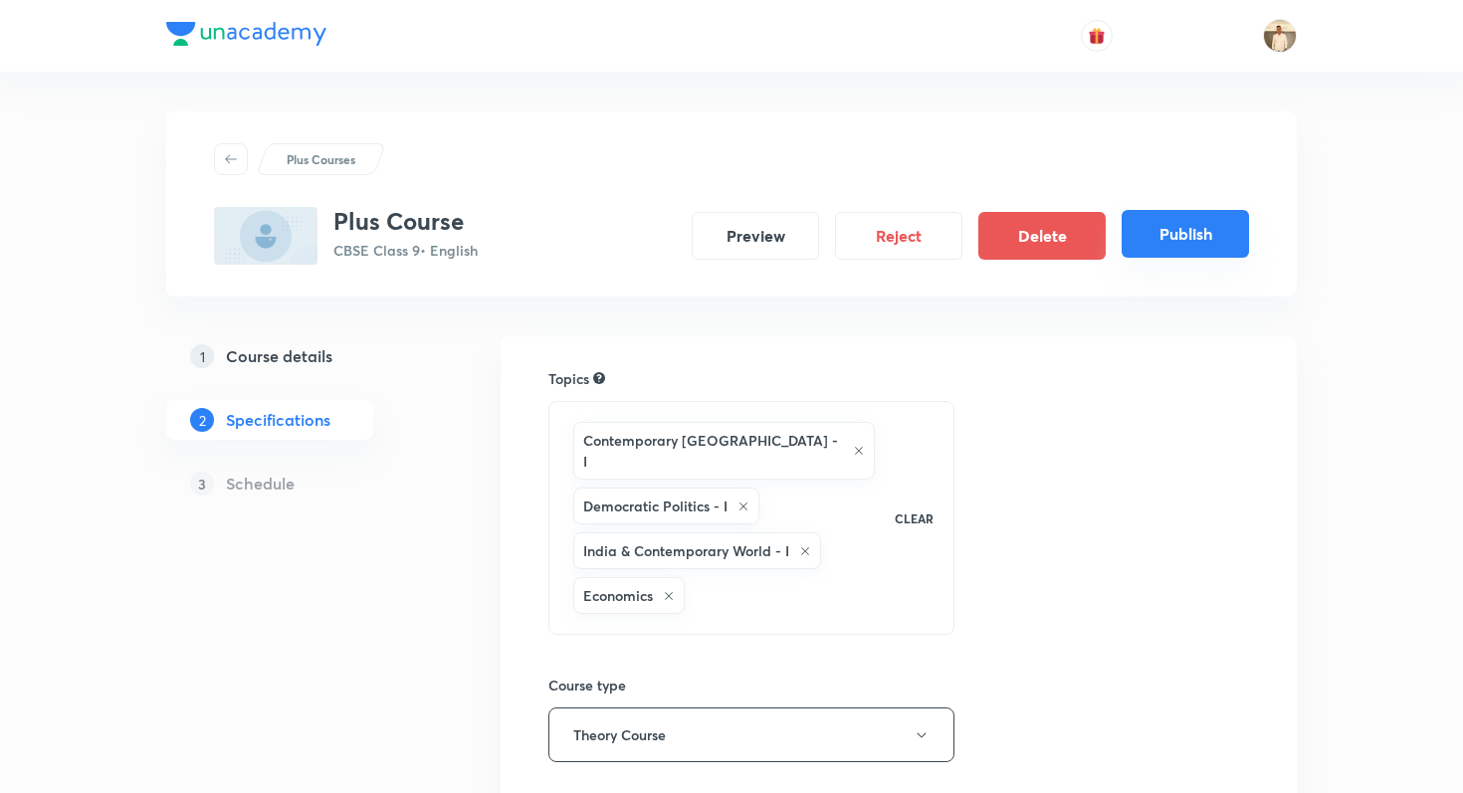
click at [1151, 222] on button "Publish" at bounding box center [1185, 234] width 127 height 48
